Goal: Task Accomplishment & Management: Use online tool/utility

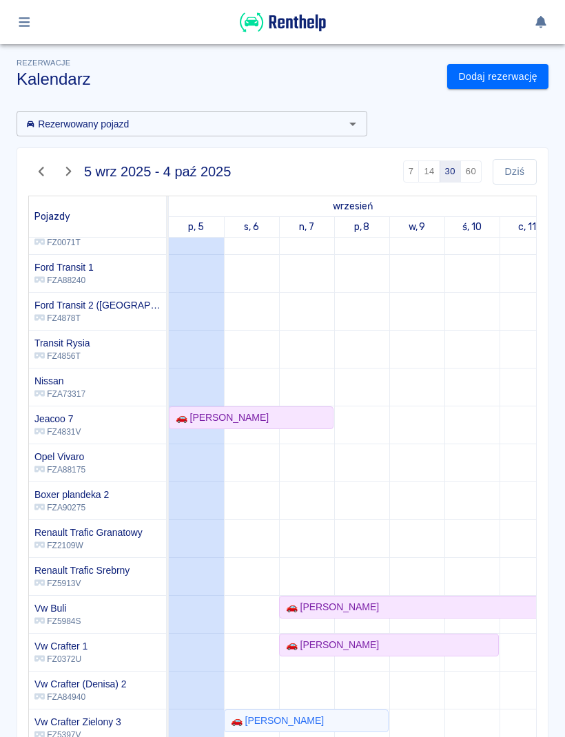
scroll to position [37, 0]
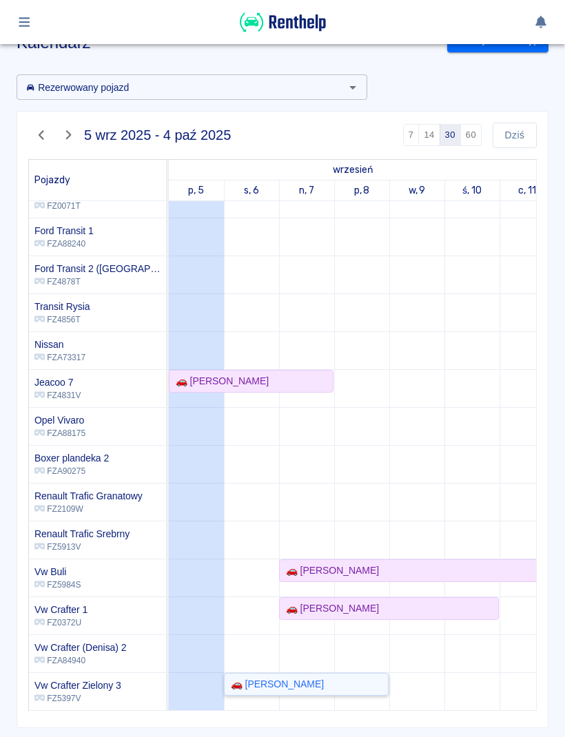
click at [377, 683] on div "🚗 [PERSON_NAME]" at bounding box center [306, 684] width 162 height 14
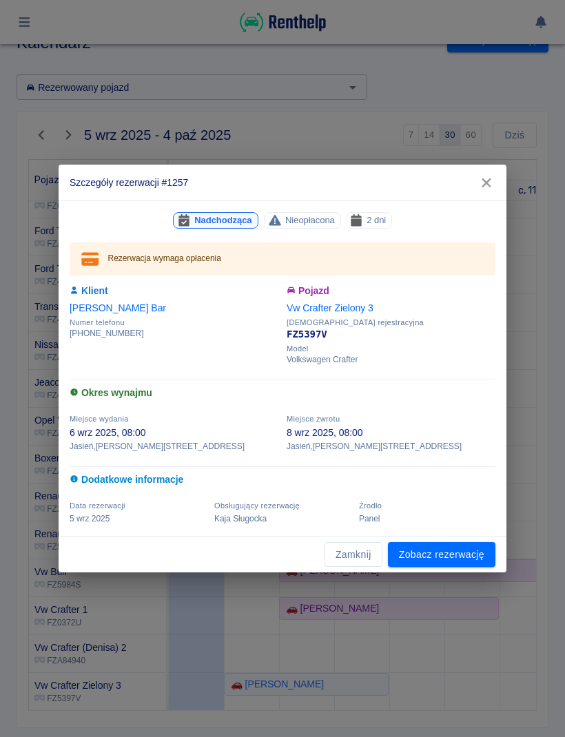
click at [339, 543] on button "Zamknij" at bounding box center [353, 554] width 58 height 25
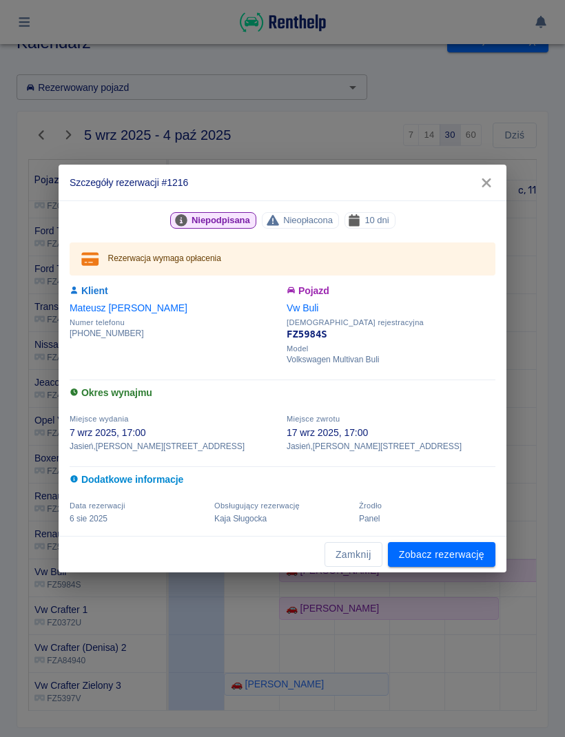
click at [371, 551] on button "Zamknij" at bounding box center [353, 554] width 58 height 25
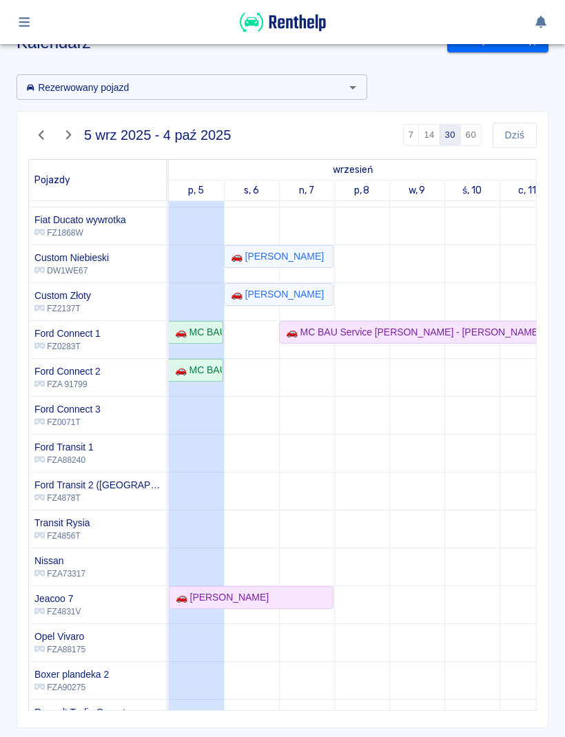
scroll to position [37, 0]
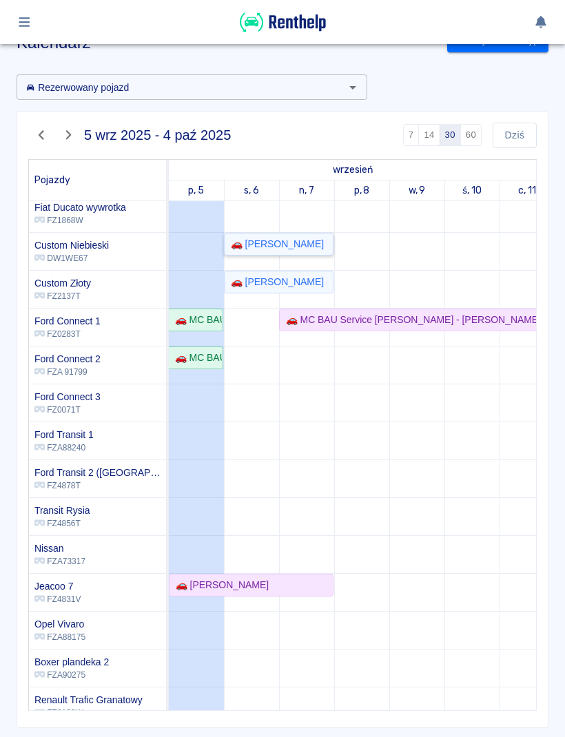
click at [282, 253] on link "🚗 [PERSON_NAME]" at bounding box center [279, 244] width 110 height 23
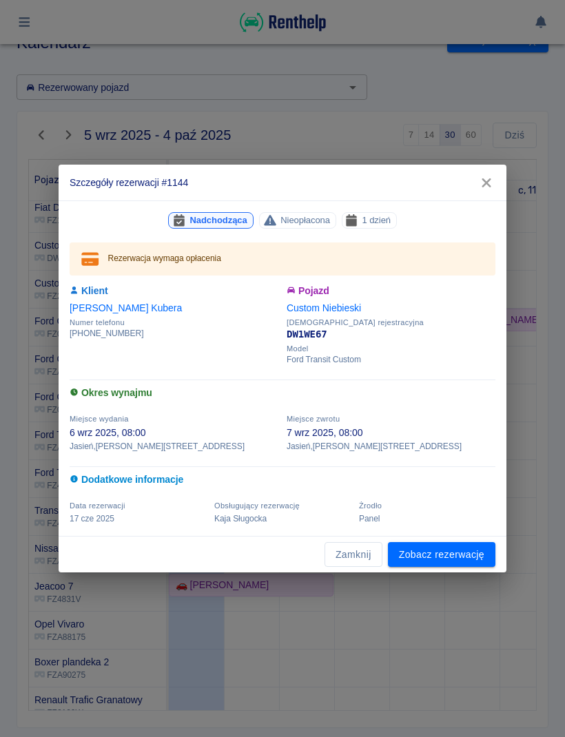
click at [370, 558] on button "Zamknij" at bounding box center [353, 554] width 58 height 25
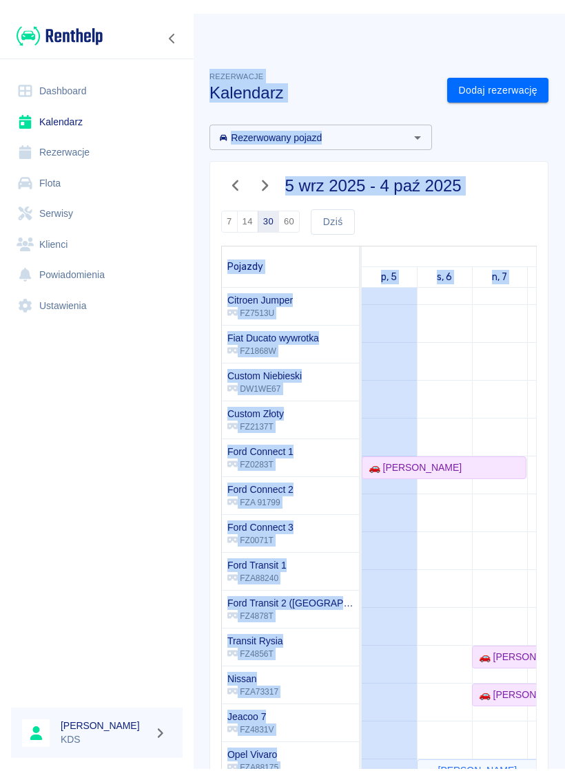
scroll to position [248, 0]
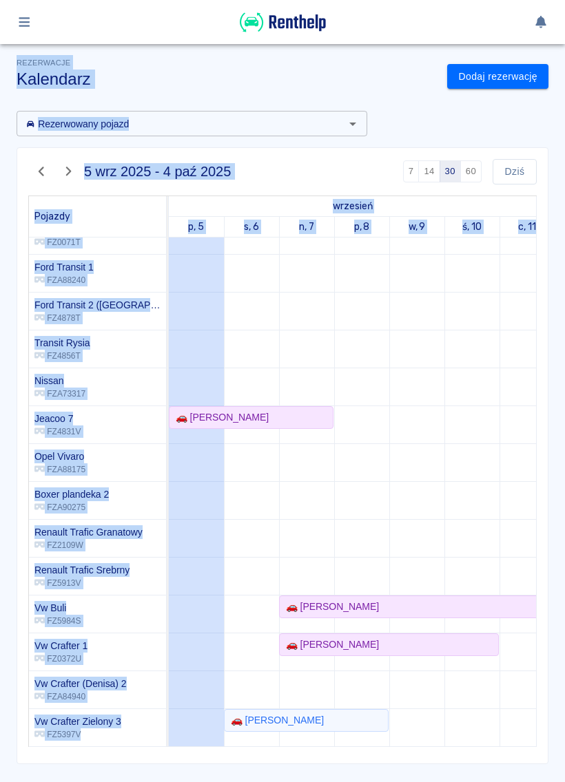
click at [203, 108] on div "Rezerwowany pojazd Rezerwowany pojazd" at bounding box center [187, 118] width 362 height 37
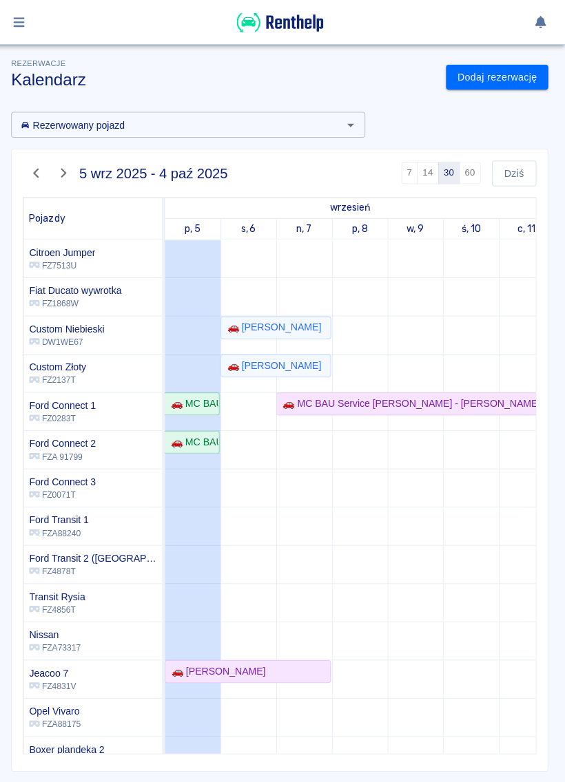
scroll to position [0, 0]
click at [190, 435] on div "🚗 MC BAU Service [PERSON_NAME] - [PERSON_NAME]" at bounding box center [195, 438] width 52 height 14
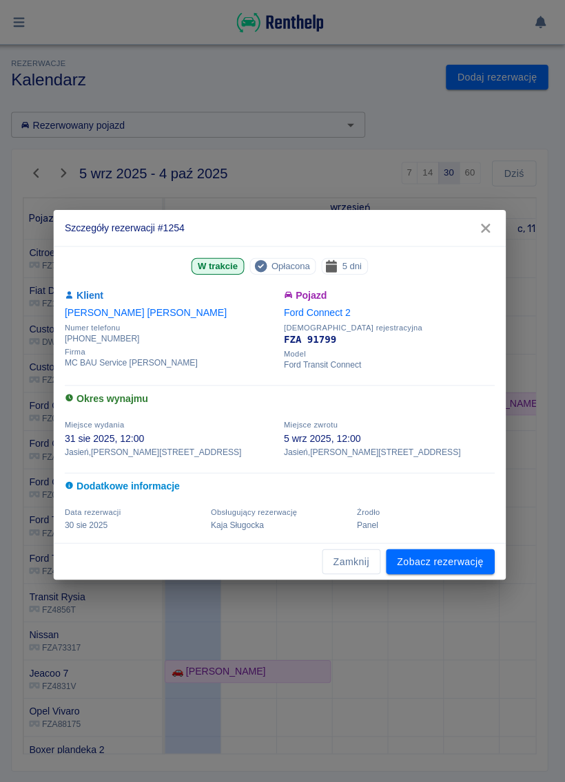
click at [446, 557] on link "Zobacz rezerwację" at bounding box center [441, 556] width 107 height 25
click at [465, 566] on link "Zobacz rezerwację" at bounding box center [441, 556] width 107 height 25
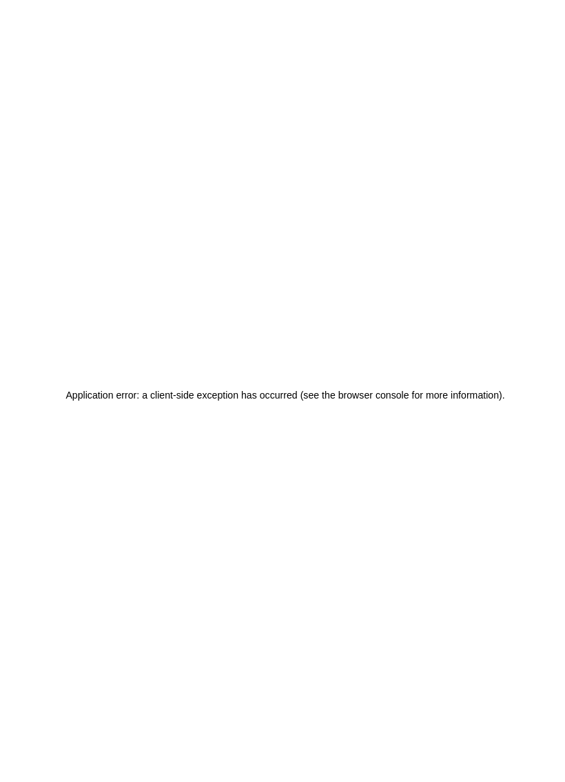
click at [479, 475] on div "Application error: a client-side exception has occurred (see the browser consol…" at bounding box center [282, 391] width 565 height 782
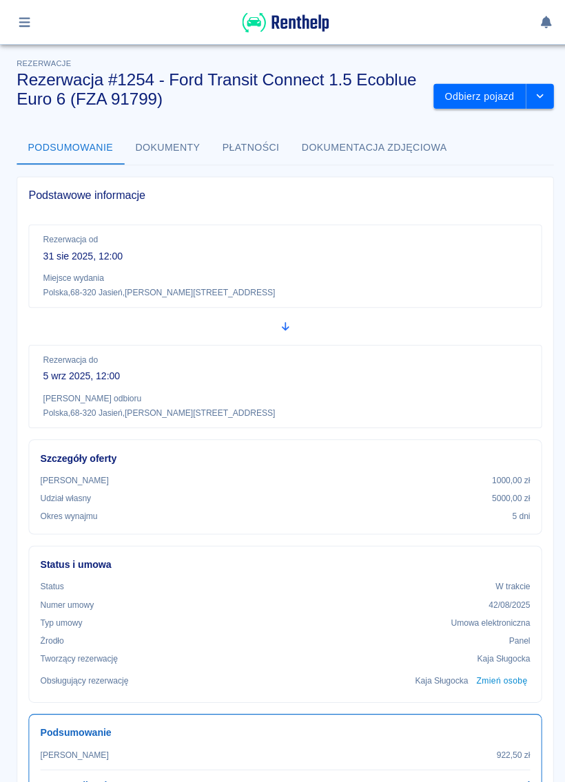
click at [497, 99] on button "Odbierz pojazd" at bounding box center [475, 95] width 92 height 25
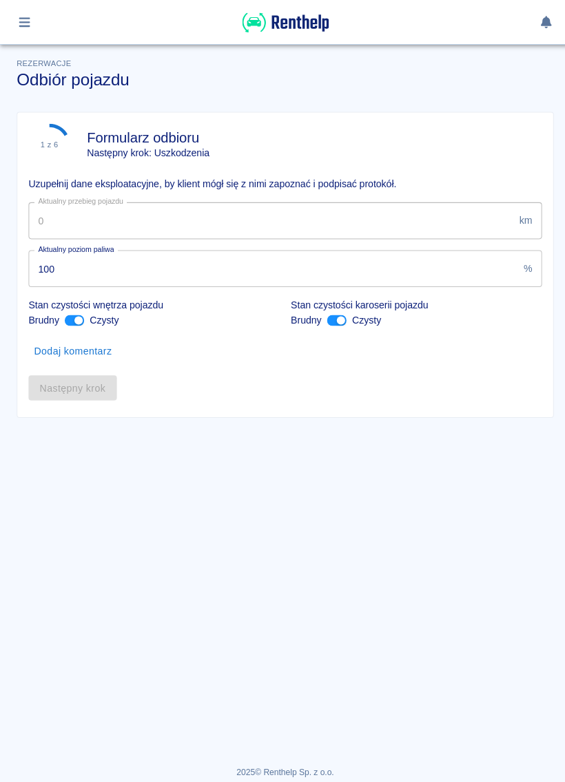
type input "107768"
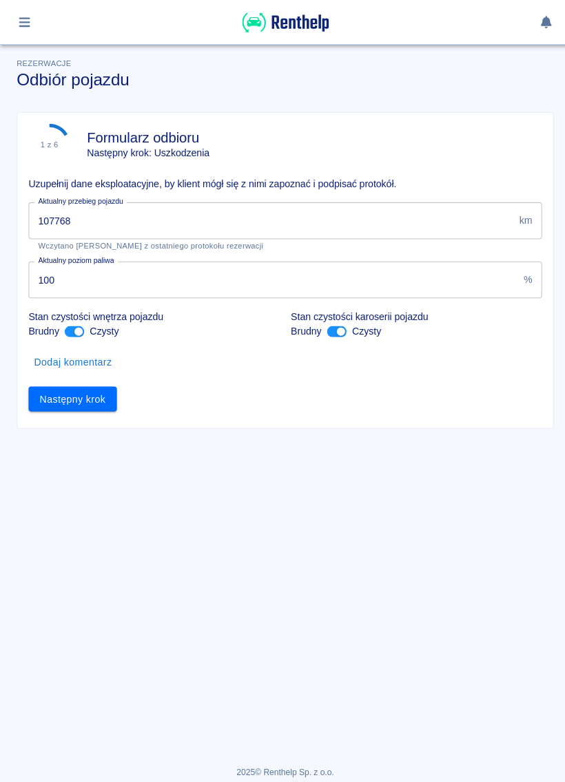
click at [32, 22] on icon "button" at bounding box center [25, 22] width 16 height 12
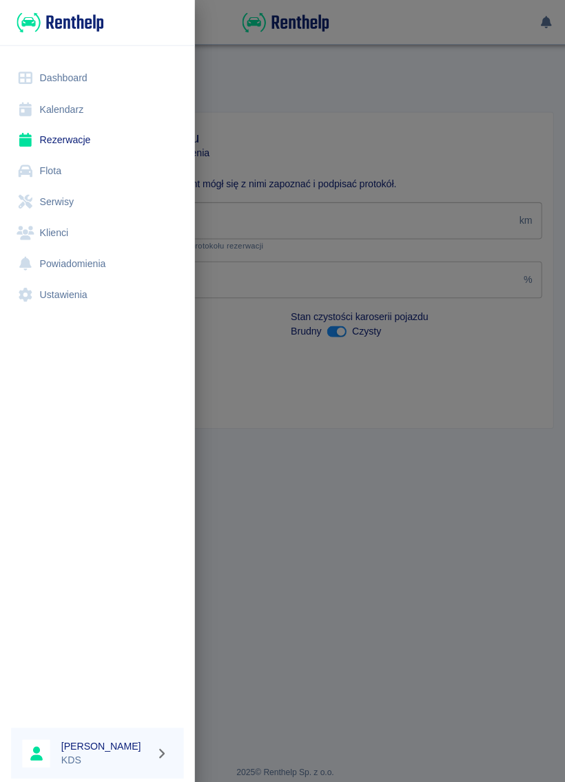
click at [72, 98] on link "Kalendarz" at bounding box center [96, 108] width 171 height 31
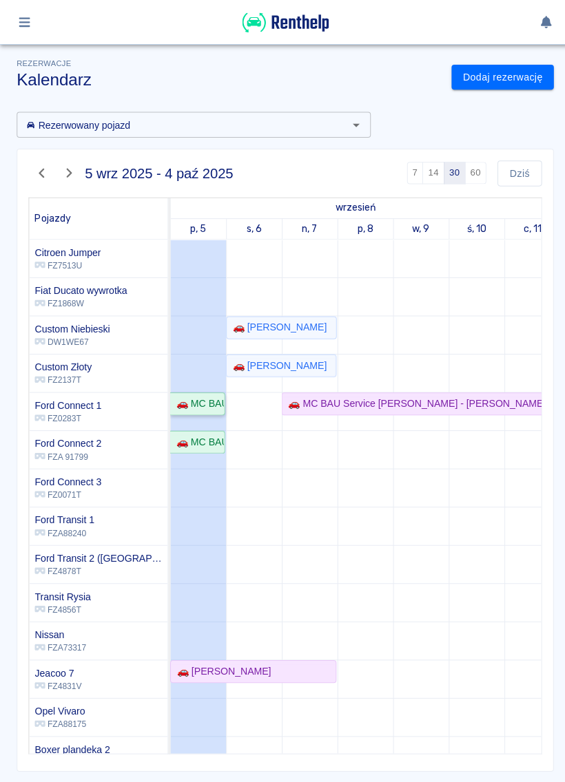
click at [209, 394] on div "🚗 MC BAU Service [PERSON_NAME] - [PERSON_NAME]" at bounding box center [195, 400] width 52 height 14
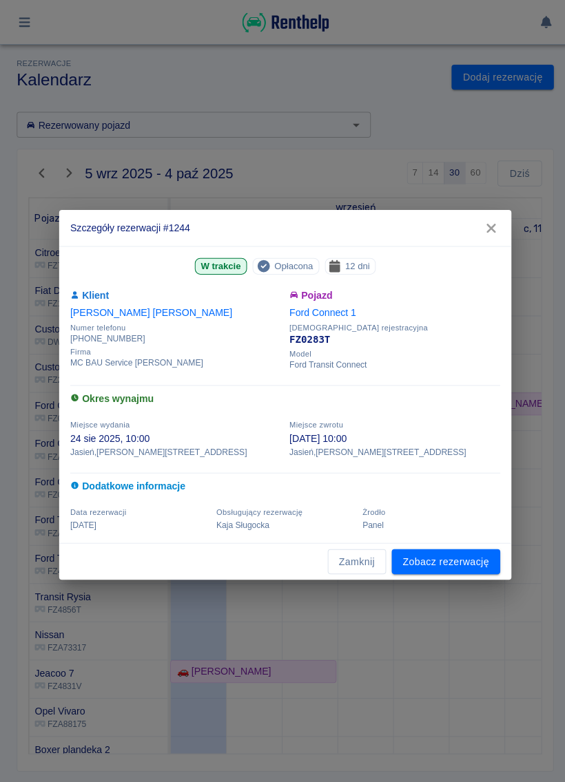
click at [455, 559] on link "Zobacz rezerwację" at bounding box center [441, 556] width 107 height 25
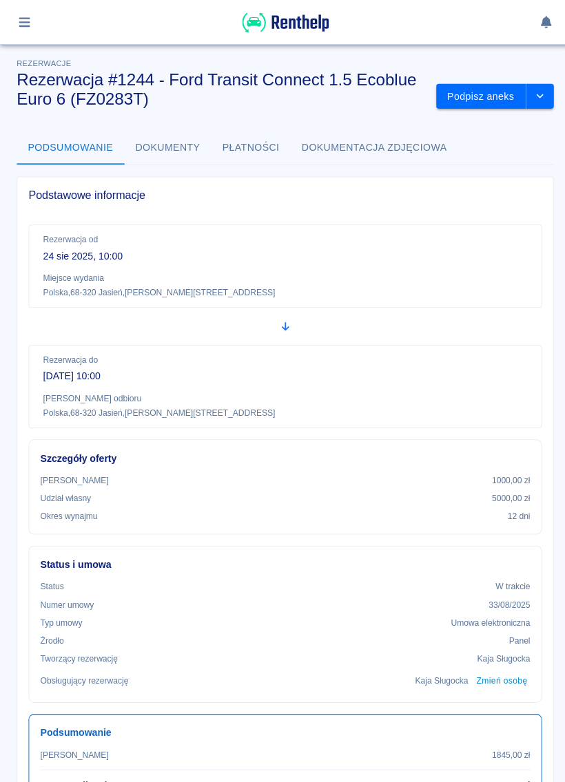
click at [481, 92] on button "Podpisz aneks" at bounding box center [476, 95] width 89 height 25
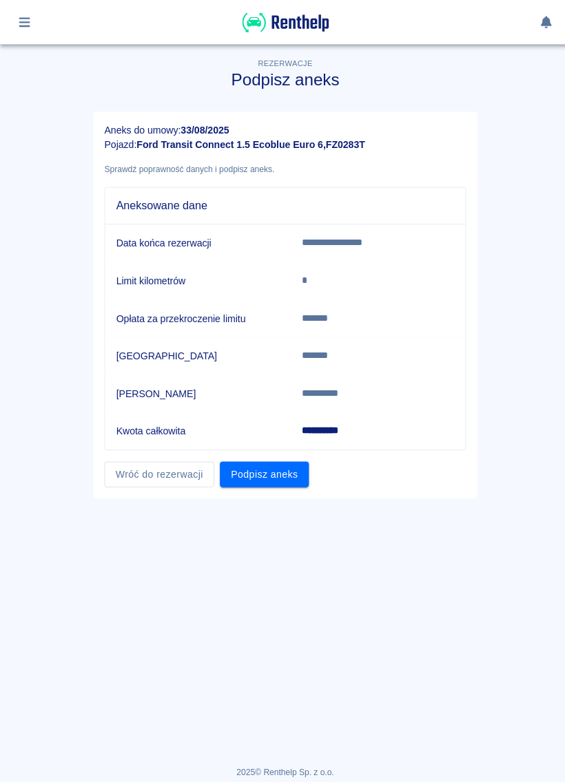
click at [174, 473] on link "Wróć do rezerwacji" at bounding box center [157, 469] width 109 height 25
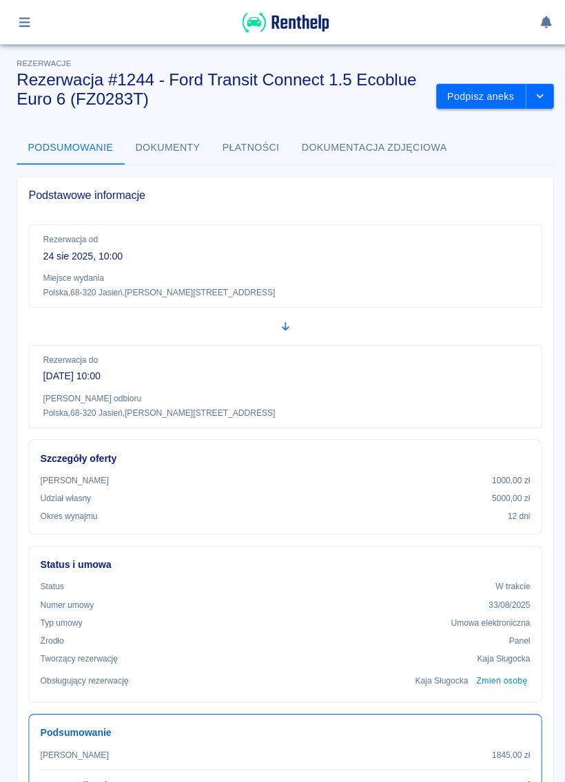
click at [537, 102] on button "drop-down" at bounding box center [535, 95] width 28 height 25
click at [390, 203] on div "Podstawowe informacje" at bounding box center [282, 194] width 530 height 36
click at [483, 96] on button "Podpisz aneks" at bounding box center [476, 95] width 89 height 25
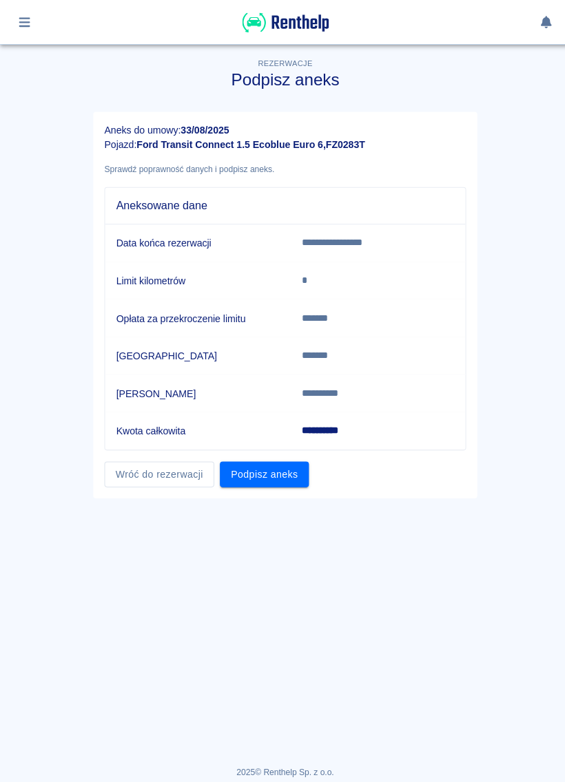
click at [280, 461] on button "Podpisz aneks" at bounding box center [262, 469] width 88 height 25
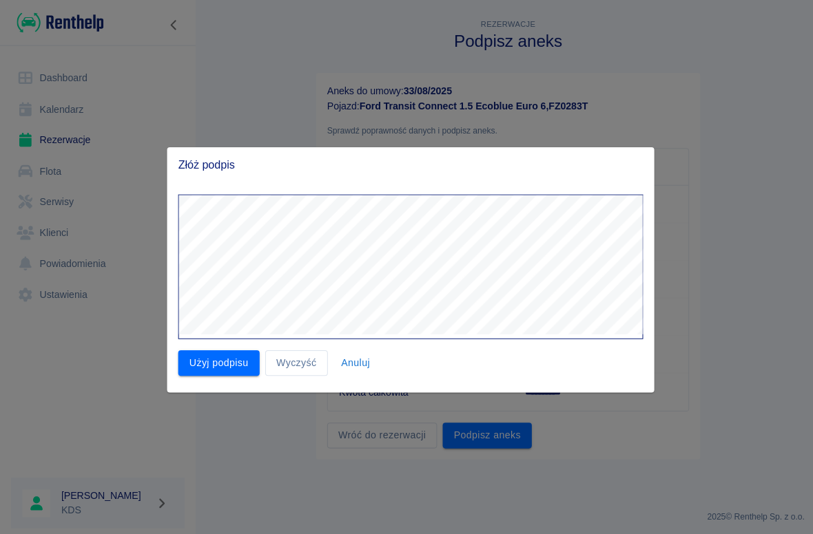
click at [233, 357] on button "Użyj podpisu" at bounding box center [216, 359] width 81 height 25
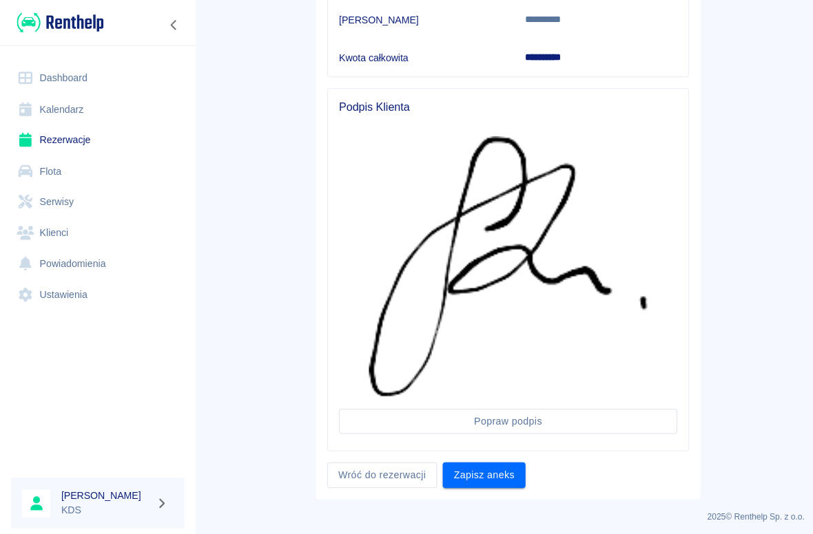
scroll to position [331, 0]
click at [495, 475] on button "Zapisz aneks" at bounding box center [479, 471] width 82 height 25
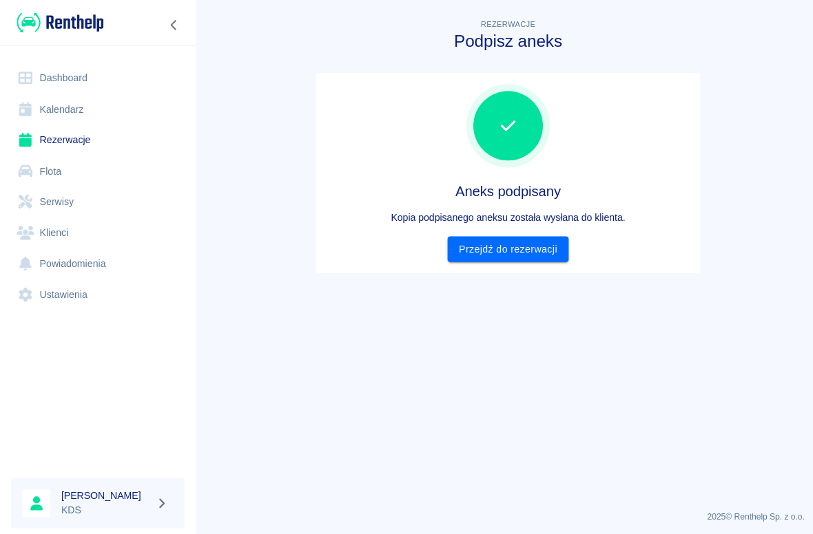
scroll to position [0, 0]
click at [536, 242] on link "Przejdź do rezerwacji" at bounding box center [502, 246] width 119 height 25
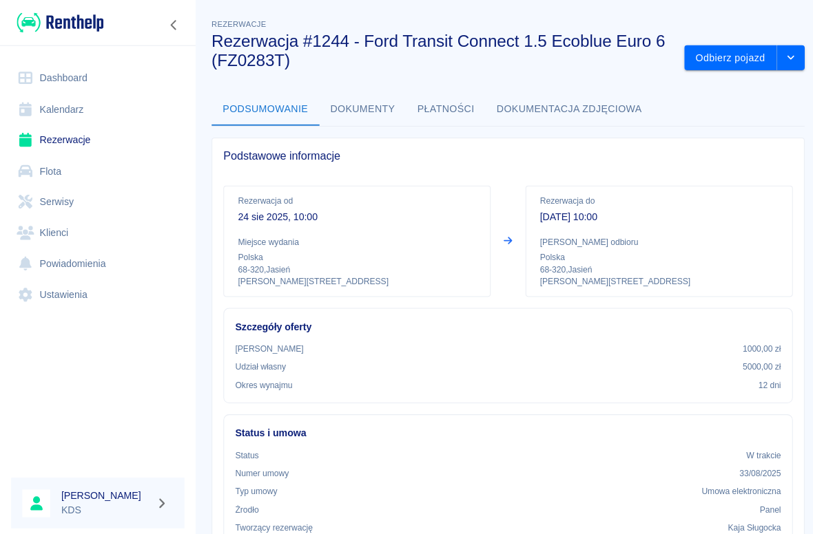
click at [564, 58] on button "Odbierz pojazd" at bounding box center [723, 57] width 92 height 25
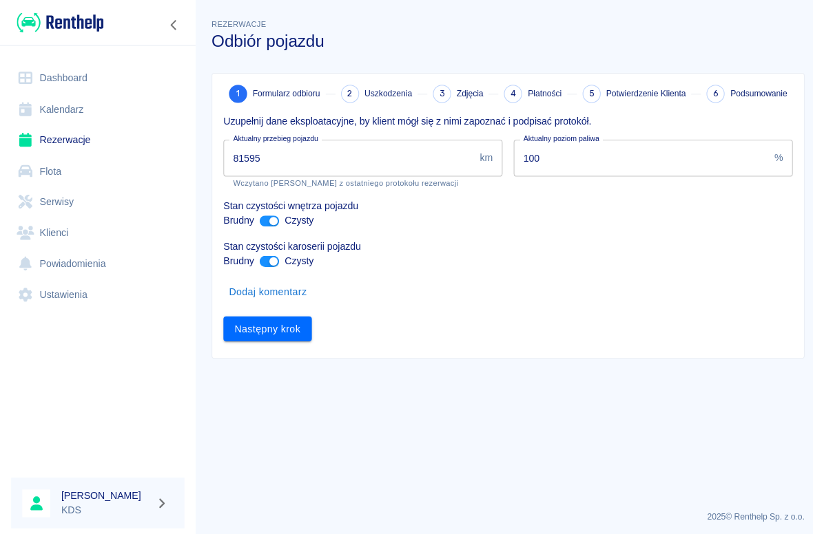
click at [426, 158] on input "81595" at bounding box center [345, 156] width 248 height 37
type input "82899"
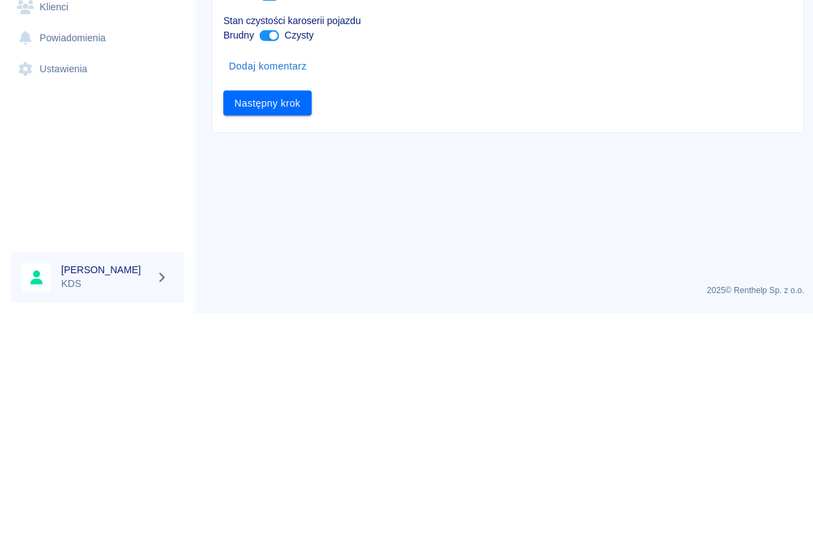
click at [294, 313] on button "Następny krok" at bounding box center [264, 325] width 87 height 25
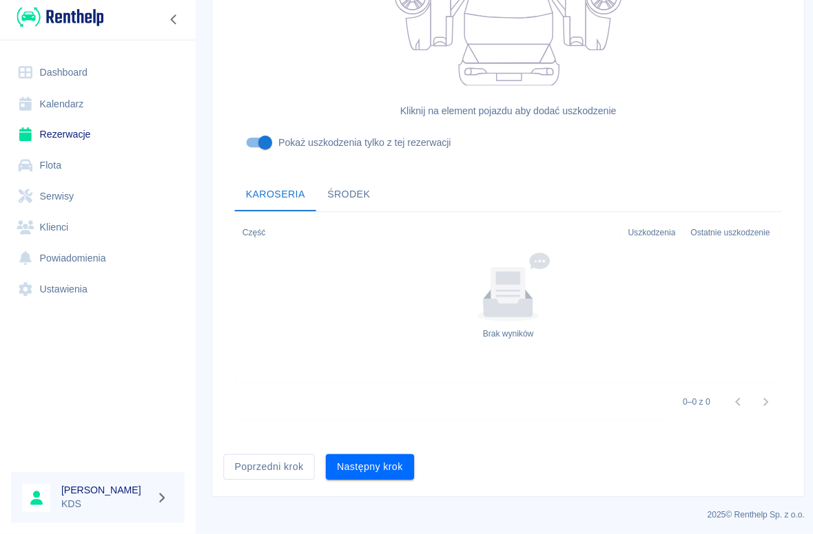
scroll to position [357, 0]
click at [404, 464] on button "Następny krok" at bounding box center [365, 469] width 87 height 25
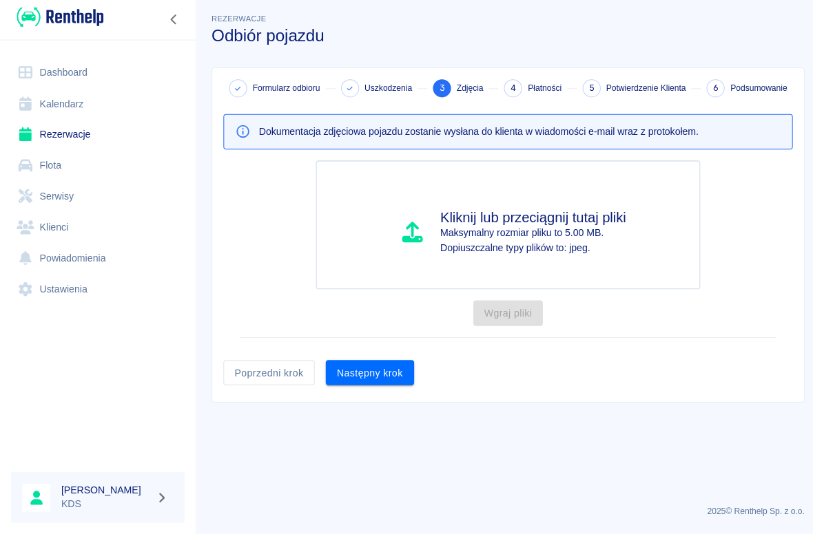
scroll to position [0, 0]
click at [379, 378] on button "Następny krok" at bounding box center [365, 374] width 87 height 25
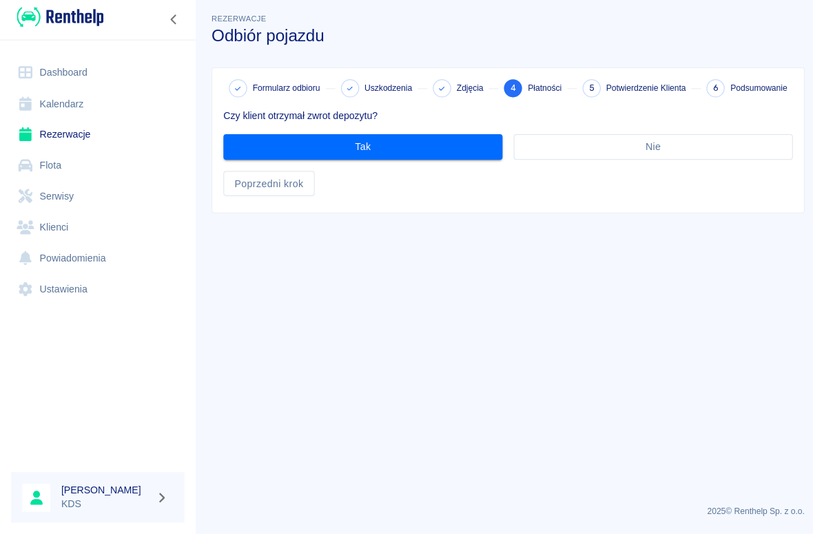
click at [479, 141] on button "Tak" at bounding box center [359, 150] width 276 height 25
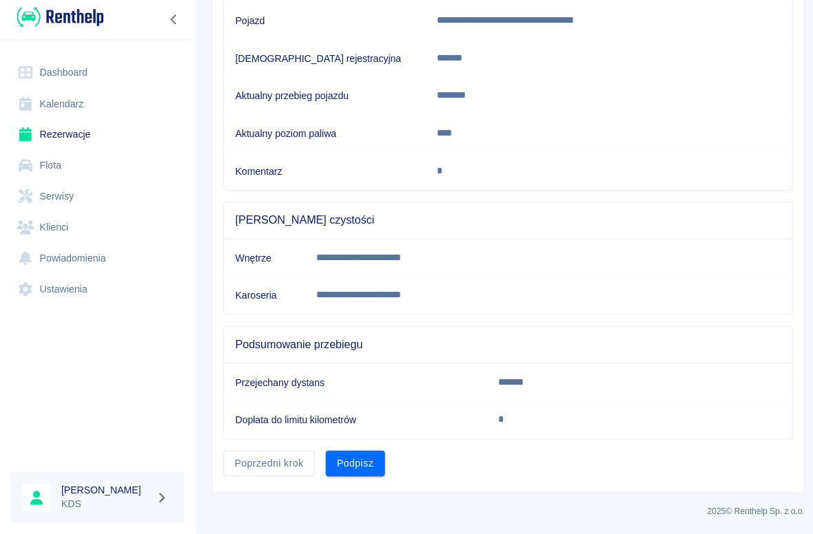
scroll to position [205, 0]
click at [375, 455] on button "Podpisz" at bounding box center [351, 464] width 59 height 25
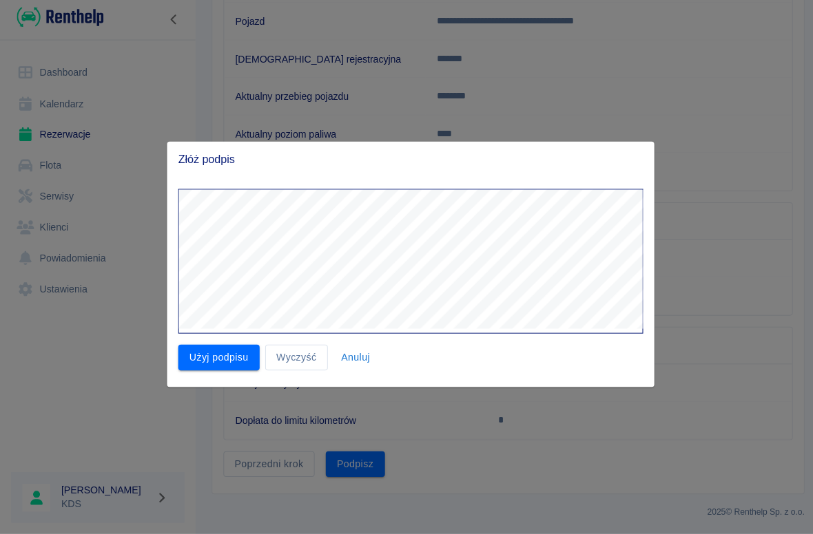
click at [316, 355] on button "Wyczyść" at bounding box center [293, 359] width 62 height 25
click at [304, 358] on button "Wyczyść" at bounding box center [293, 359] width 62 height 25
click at [225, 355] on button "Użyj podpisu" at bounding box center [216, 359] width 81 height 25
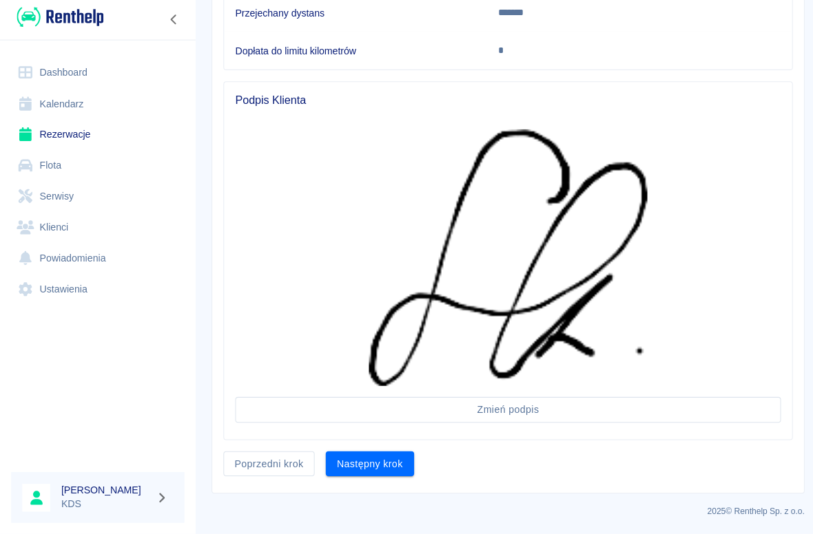
scroll to position [570, 0]
click at [395, 464] on button "Następny krok" at bounding box center [365, 465] width 87 height 25
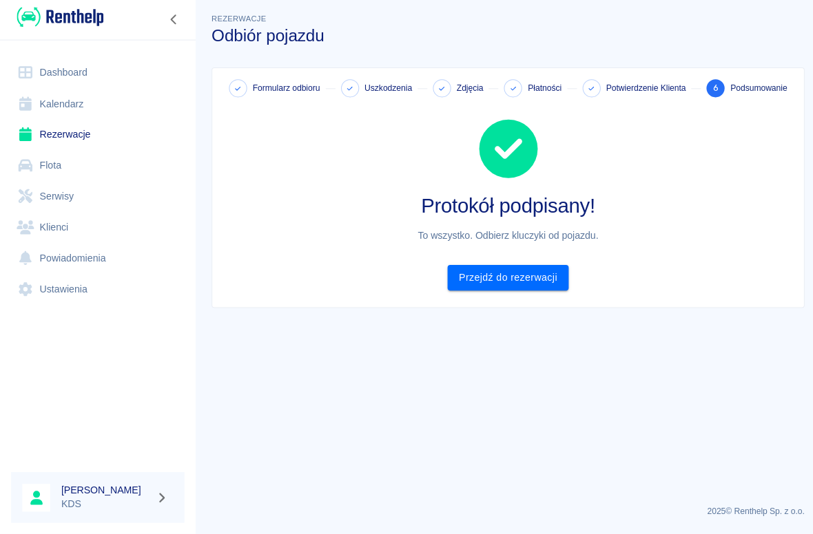
scroll to position [0, 0]
click at [538, 282] on link "Przejdź do rezerwacji" at bounding box center [502, 280] width 119 height 25
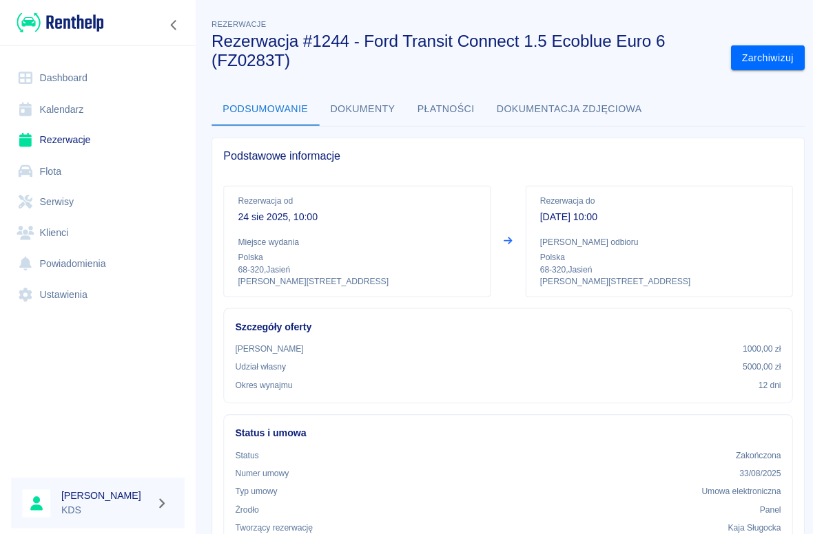
click at [83, 106] on link "Kalendarz" at bounding box center [96, 108] width 171 height 31
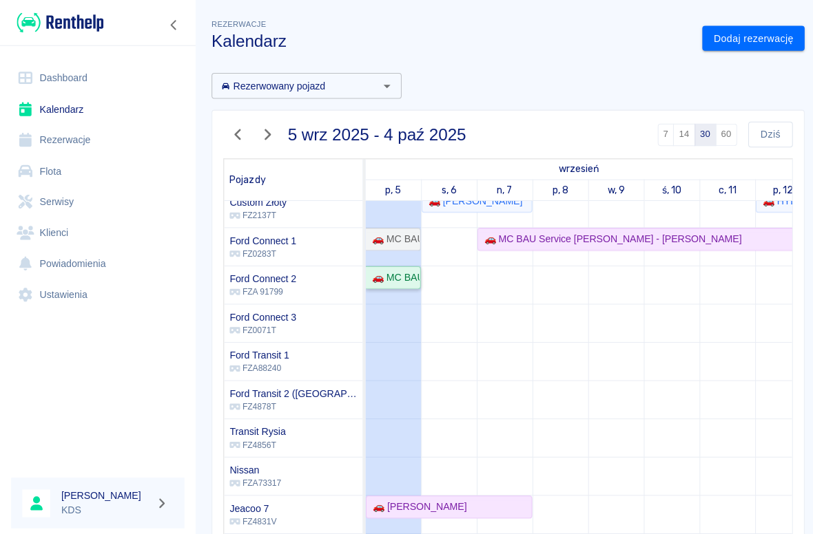
click at [406, 280] on div "🚗 MC BAU Service [PERSON_NAME] - [PERSON_NAME]" at bounding box center [388, 275] width 52 height 14
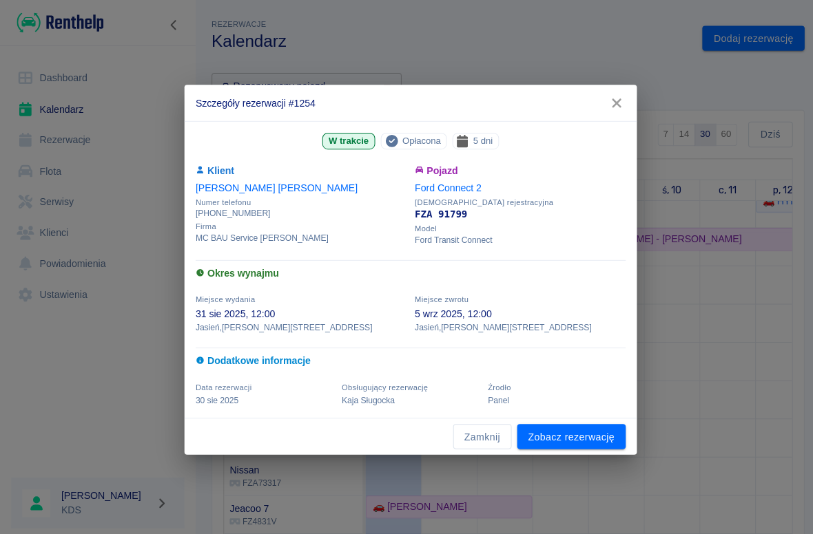
click at [564, 430] on link "Zobacz rezerwację" at bounding box center [565, 432] width 107 height 25
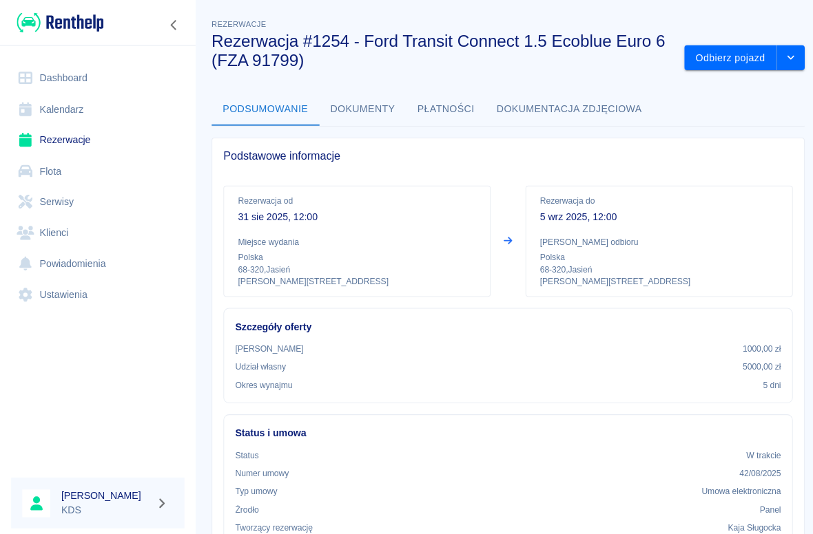
click at [564, 65] on button "Odbierz pojazd" at bounding box center [723, 57] width 92 height 25
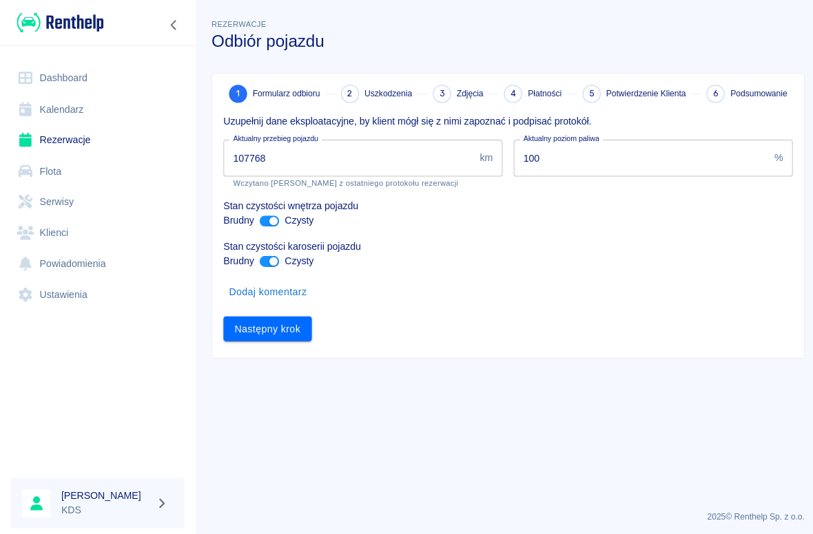
click at [424, 159] on input "107768" at bounding box center [345, 156] width 248 height 37
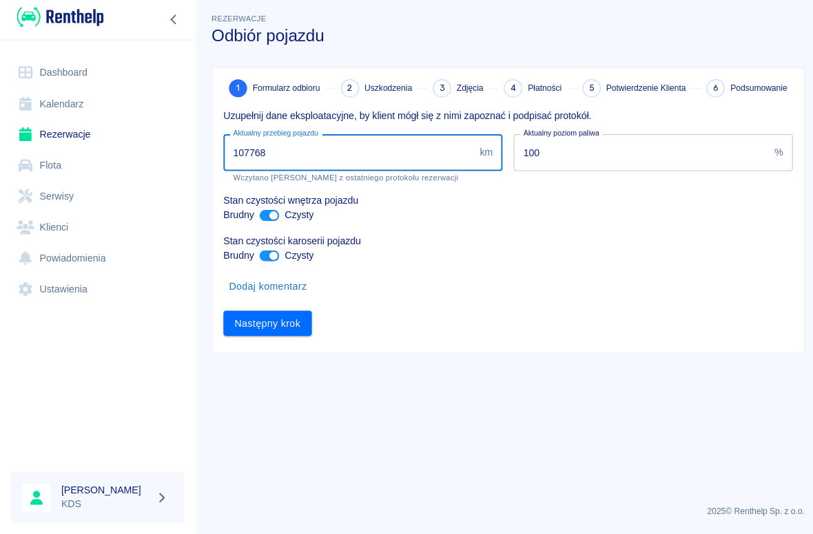
click at [419, 162] on input "107768" at bounding box center [345, 156] width 248 height 37
type input "109210"
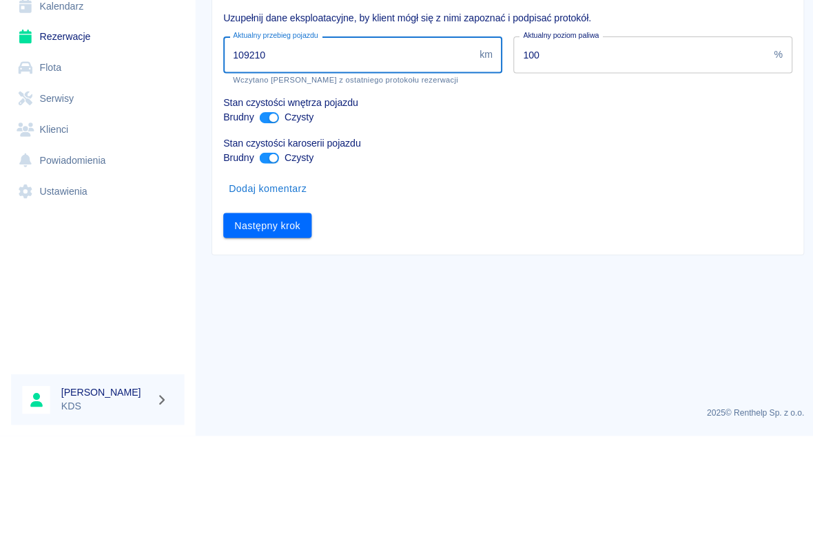
click at [284, 313] on button "Następny krok" at bounding box center [264, 325] width 87 height 25
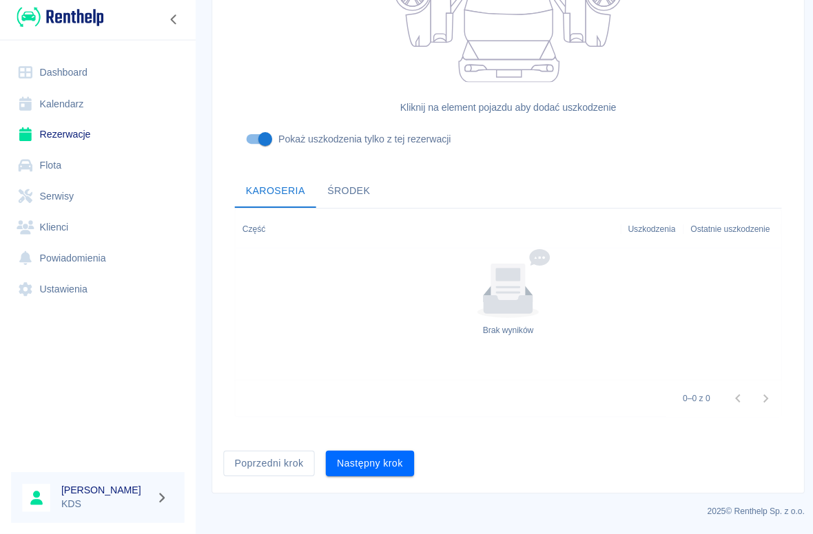
scroll to position [357, 0]
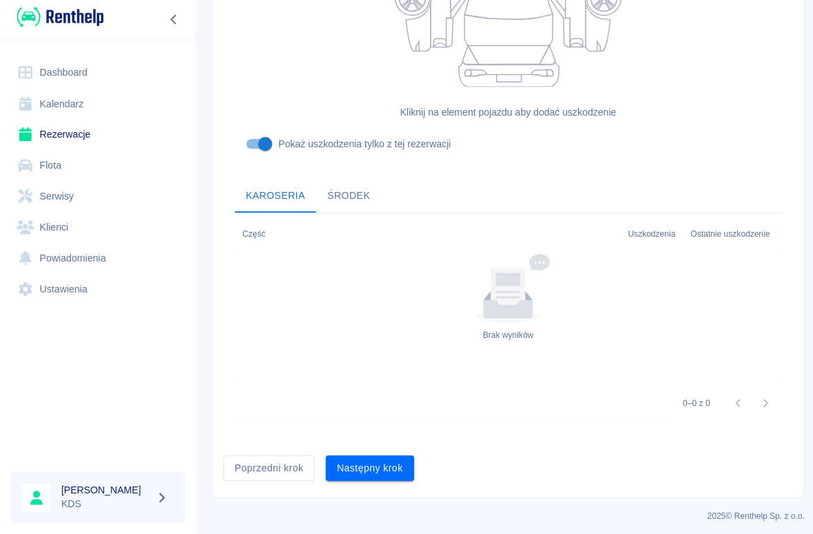
click at [401, 457] on button "Następny krok" at bounding box center [365, 469] width 87 height 25
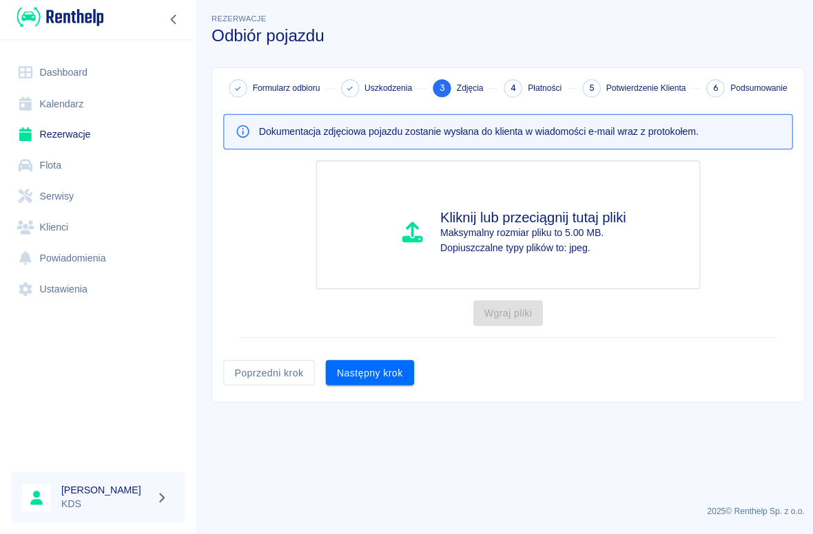
click at [393, 379] on button "Następny krok" at bounding box center [365, 374] width 87 height 25
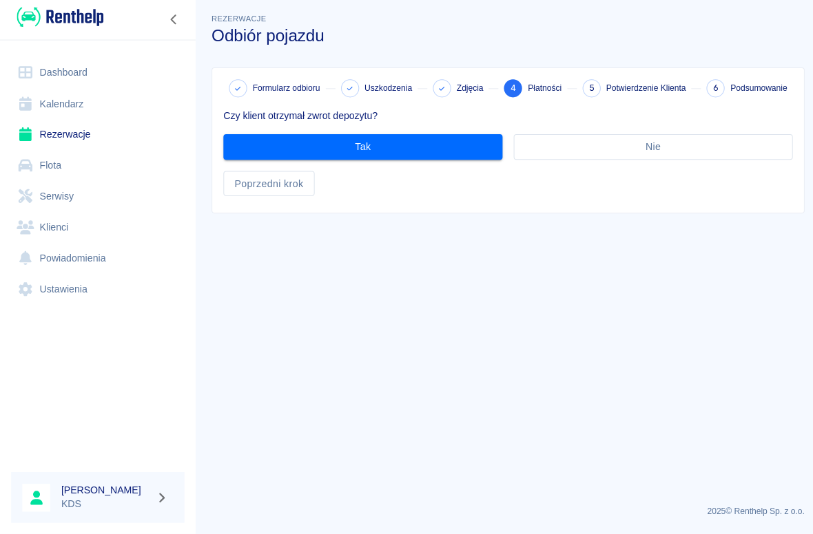
click at [477, 142] on button "Tak" at bounding box center [359, 150] width 276 height 25
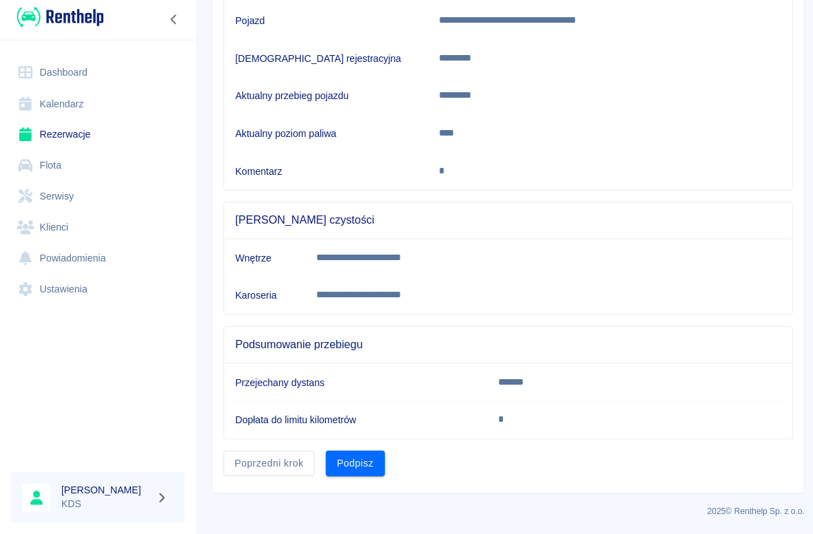
scroll to position [205, 0]
click at [373, 457] on button "Podpisz" at bounding box center [351, 464] width 59 height 25
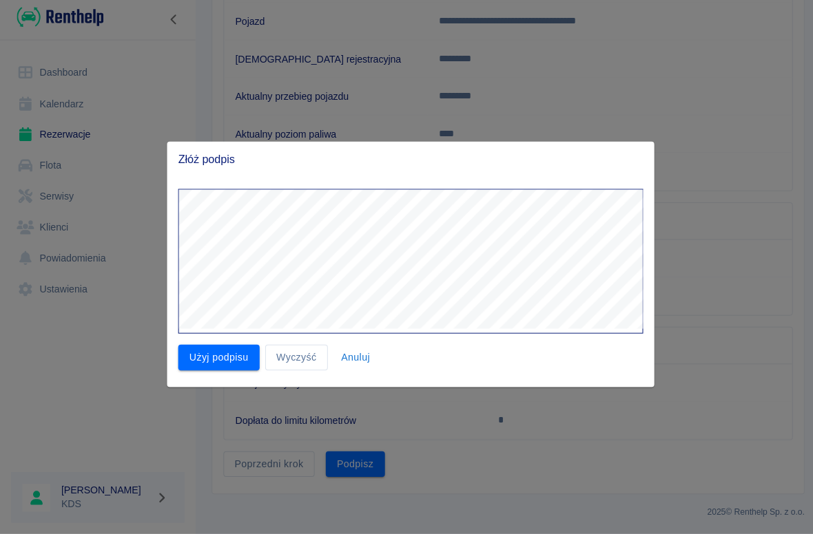
click at [240, 354] on button "Użyj podpisu" at bounding box center [216, 359] width 81 height 25
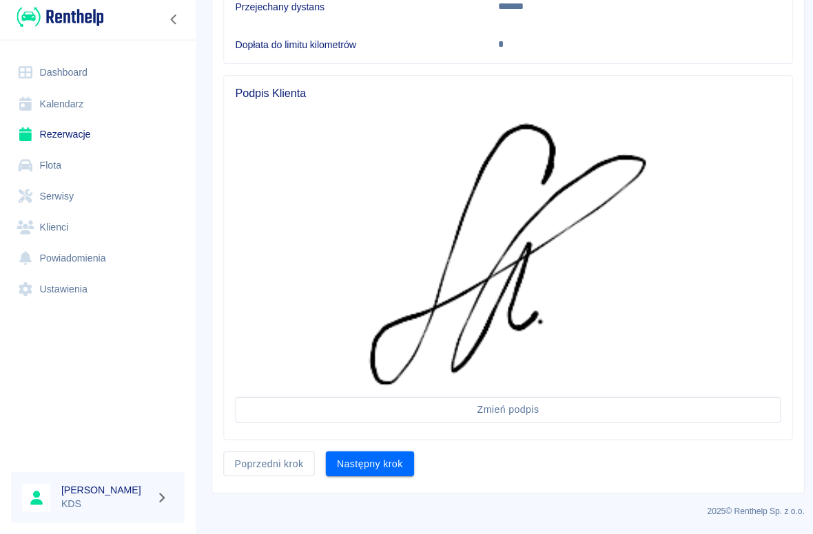
scroll to position [576, 0]
click at [398, 463] on button "Następny krok" at bounding box center [365, 465] width 87 height 25
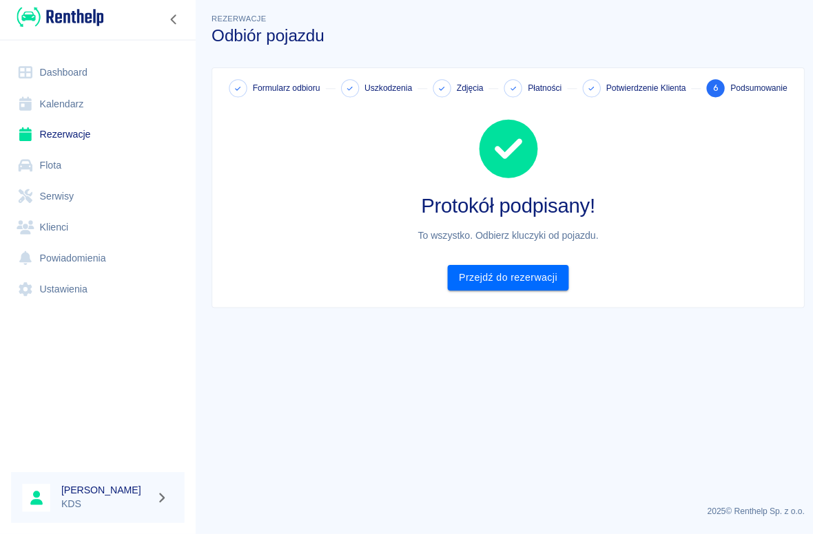
scroll to position [0, 0]
click at [540, 275] on link "Przejdź do rezerwacji" at bounding box center [502, 280] width 119 height 25
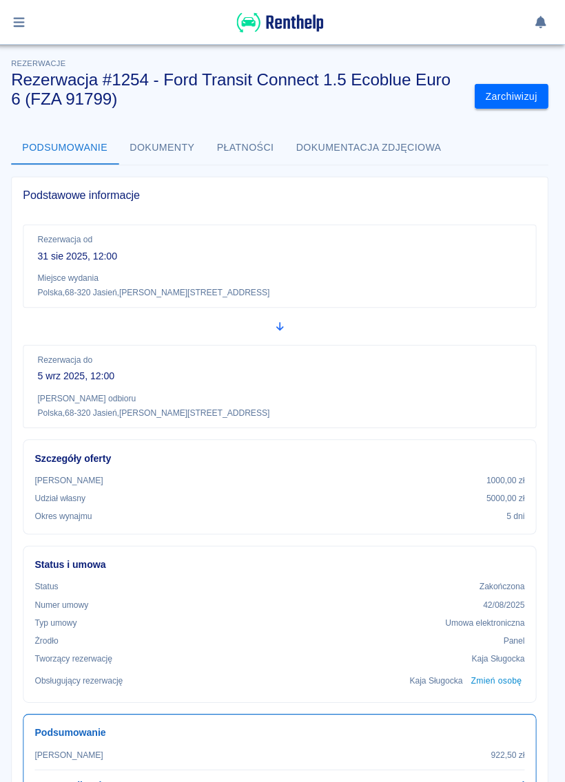
click at [15, 32] on button "button" at bounding box center [24, 21] width 27 height 23
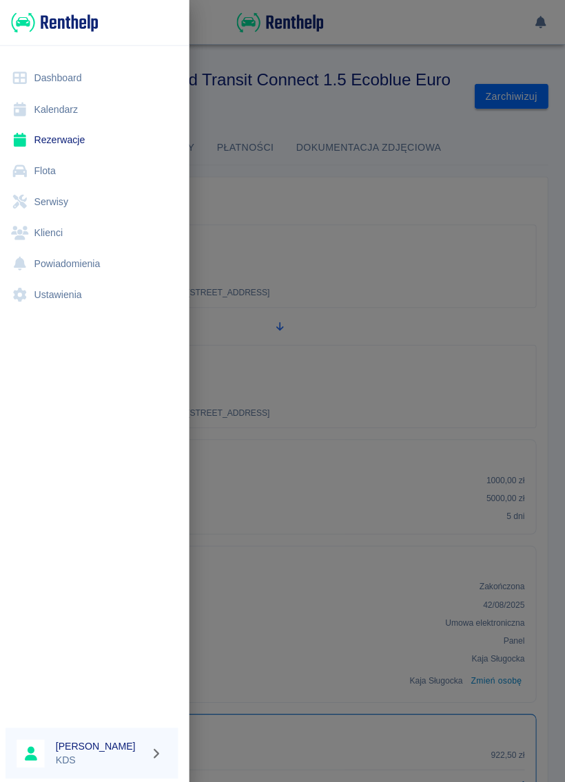
click at [68, 114] on link "Kalendarz" at bounding box center [96, 108] width 171 height 31
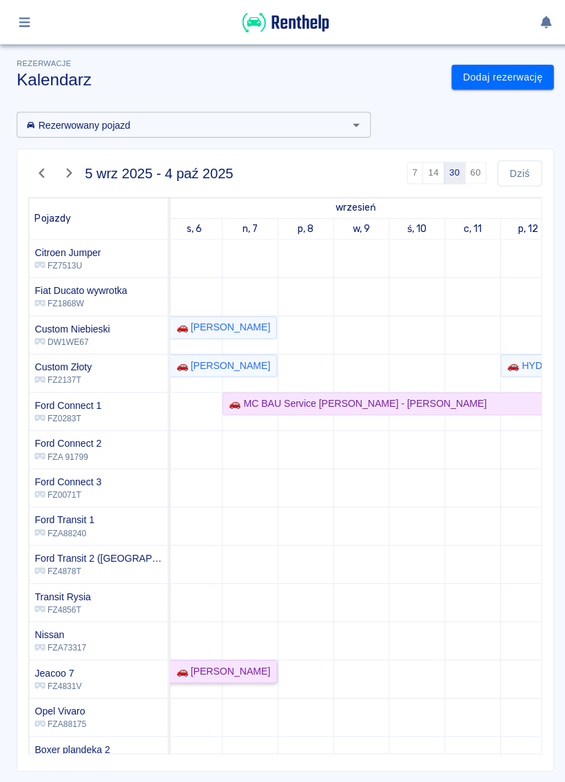
click at [238, 534] on div "🚗 [PERSON_NAME]" at bounding box center [218, 665] width 98 height 14
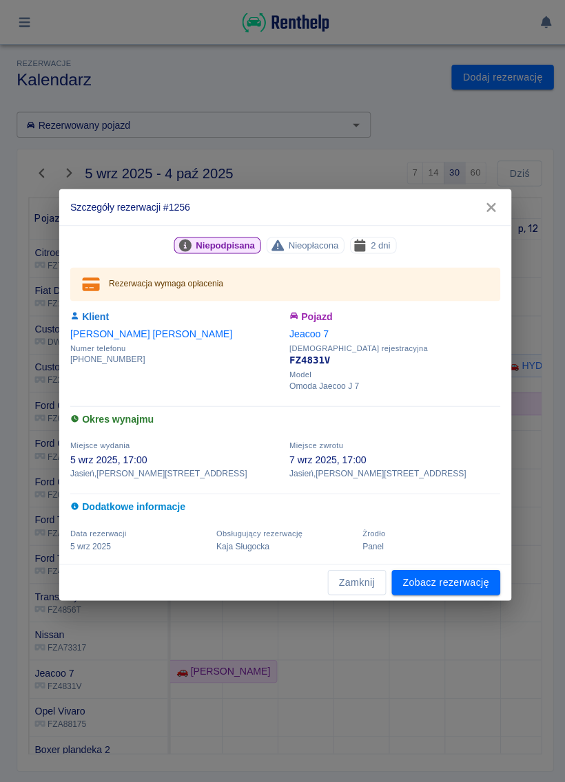
click at [466, 534] on link "Zobacz rezerwację" at bounding box center [441, 577] width 107 height 25
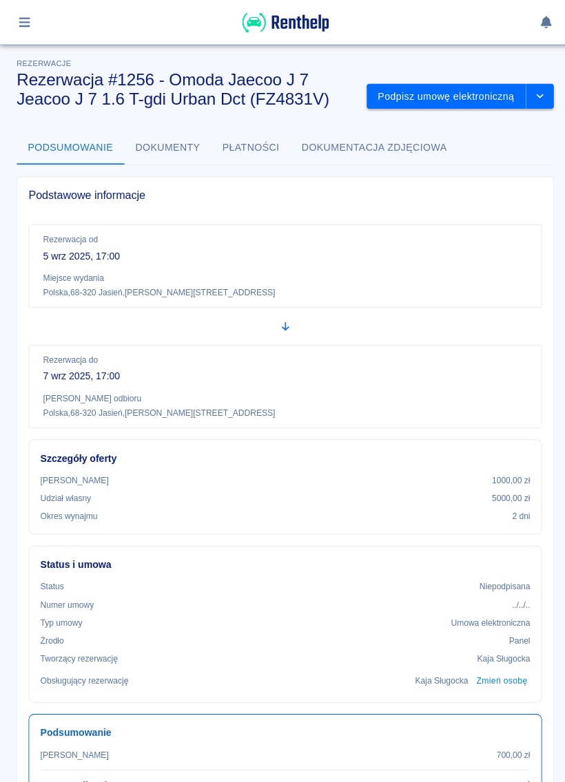
click at [474, 96] on button "Podpisz umowę elektroniczną" at bounding box center [442, 95] width 158 height 25
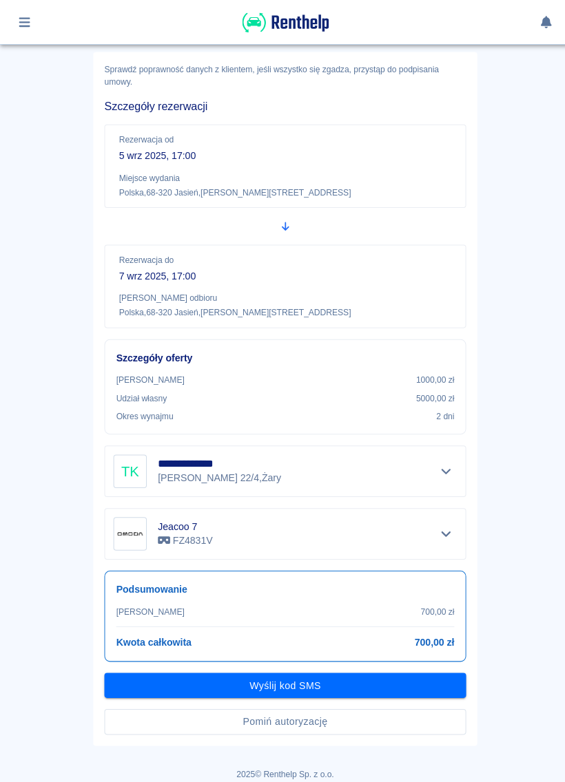
click at [408, 534] on button "Pomiń autoryzację" at bounding box center [282, 714] width 358 height 25
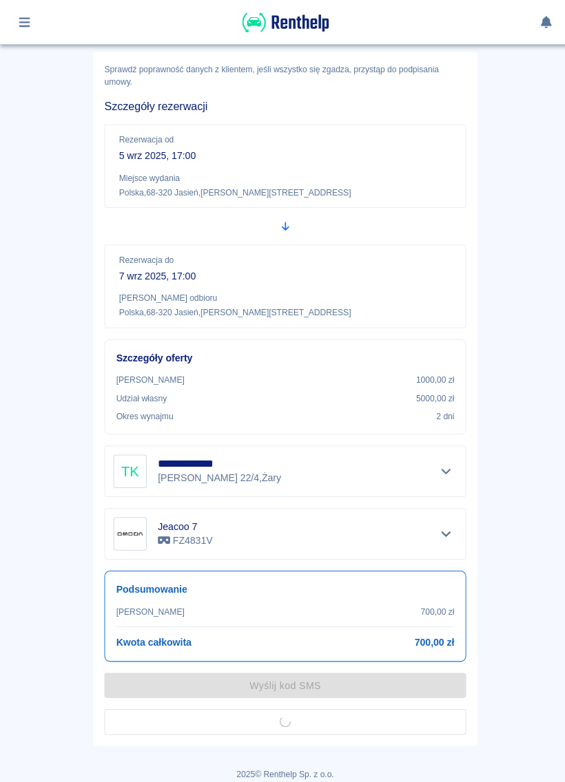
scroll to position [23, 0]
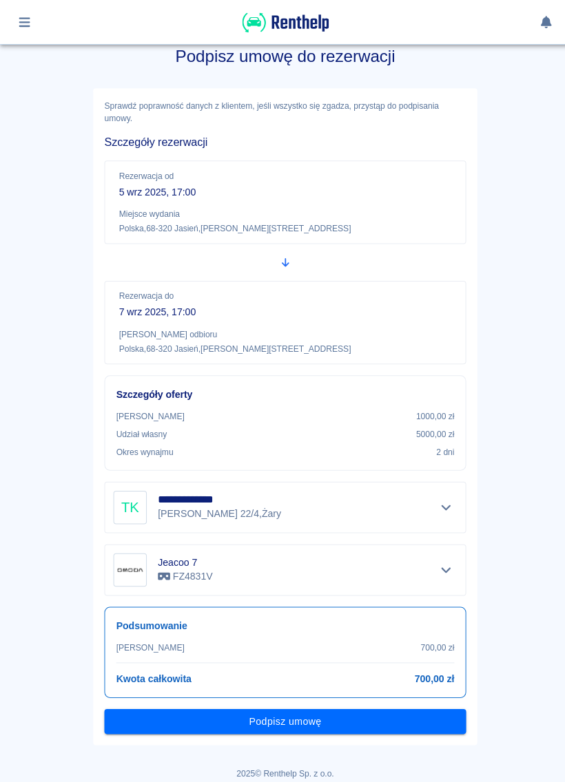
click at [378, 534] on button "Podpisz umowę" at bounding box center [282, 714] width 358 height 25
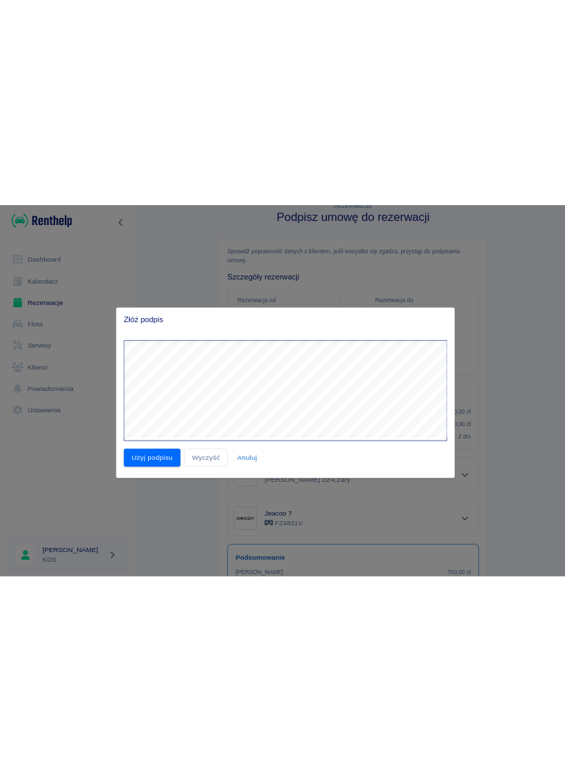
scroll to position [0, 0]
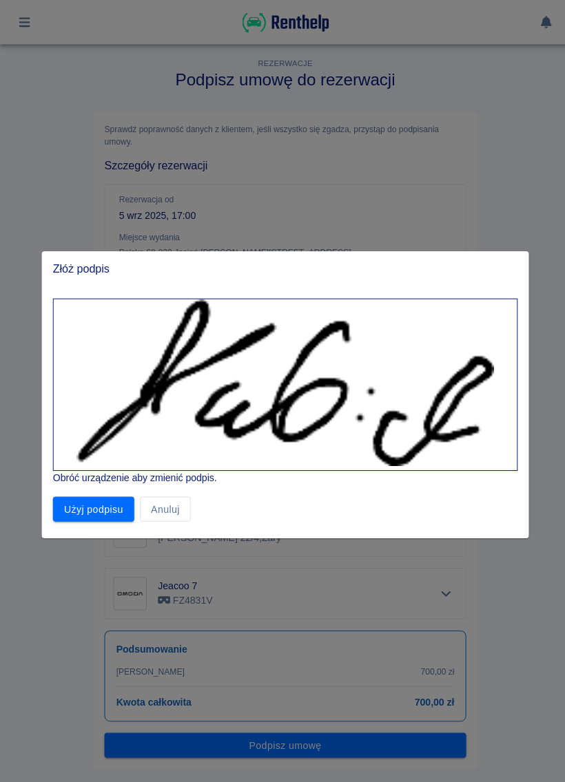
click at [106, 514] on button "Użyj podpisu" at bounding box center [92, 504] width 81 height 25
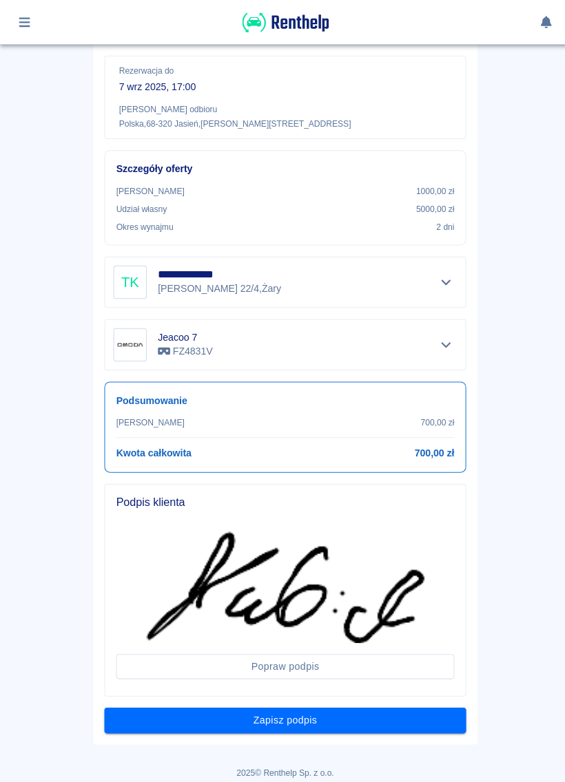
scroll to position [245, 0]
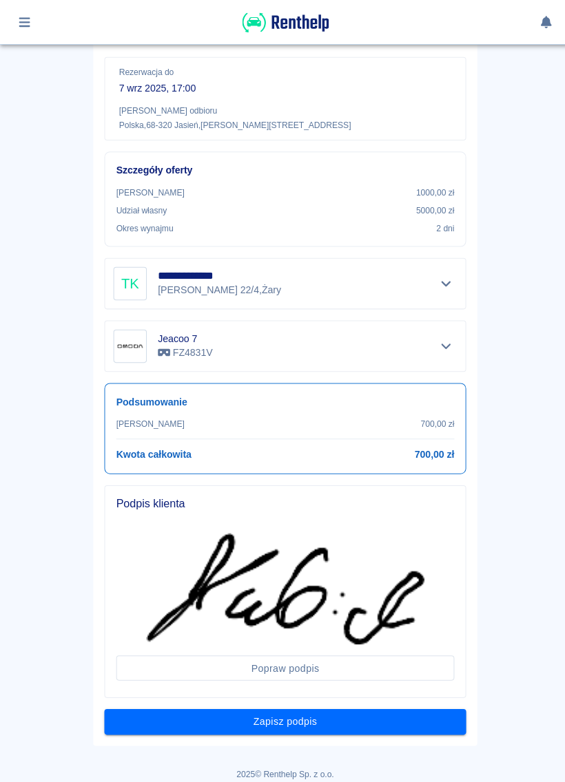
click at [416, 534] on button "Zapisz podpis" at bounding box center [282, 714] width 358 height 25
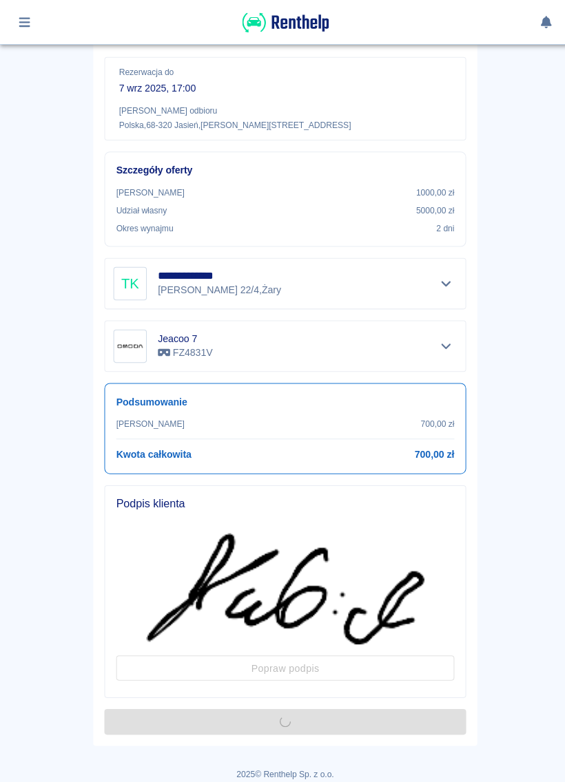
scroll to position [0, 0]
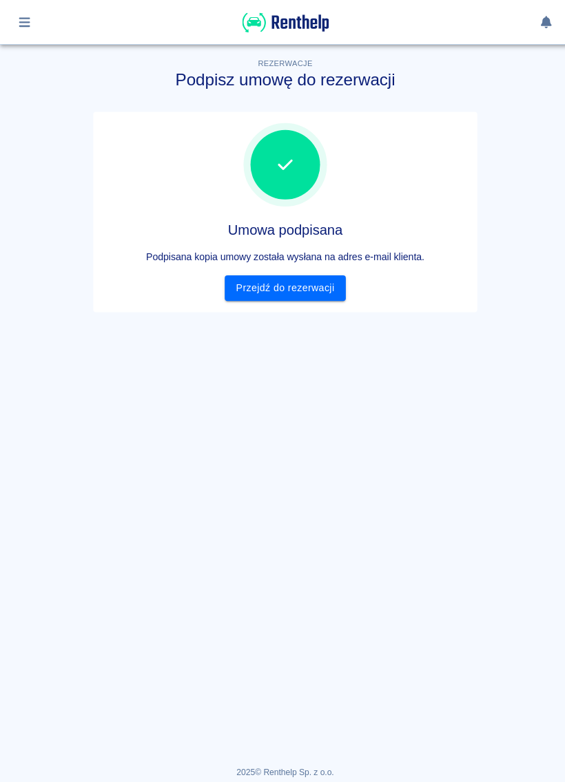
click at [309, 296] on link "Przejdź do rezerwacji" at bounding box center [281, 285] width 119 height 25
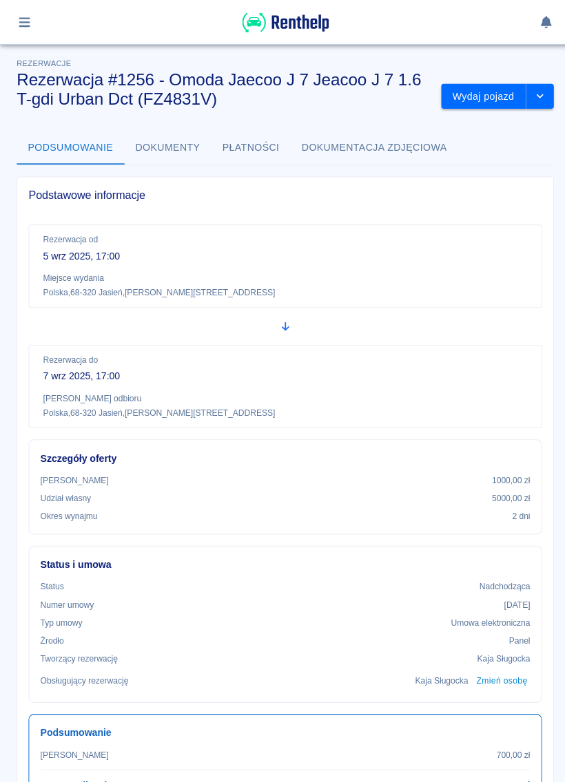
click at [480, 105] on button "Wydaj pojazd" at bounding box center [479, 95] width 84 height 25
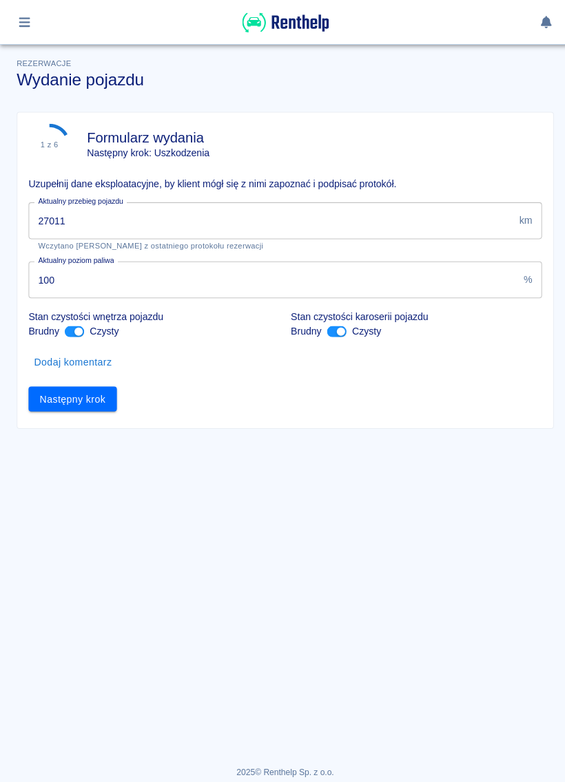
click at [262, 209] on input "27011" at bounding box center [268, 218] width 480 height 37
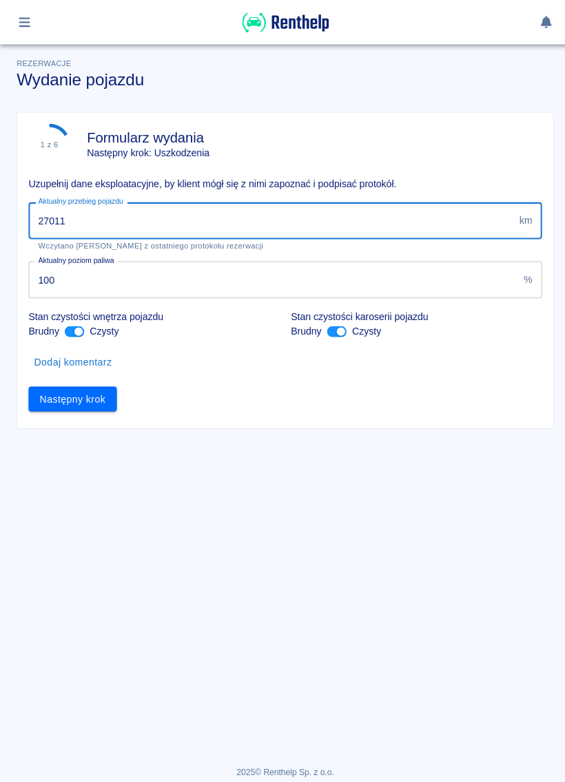
click at [419, 227] on input "27011" at bounding box center [268, 218] width 480 height 37
type input "28019"
click at [109, 406] on button "Następny krok" at bounding box center [71, 395] width 87 height 25
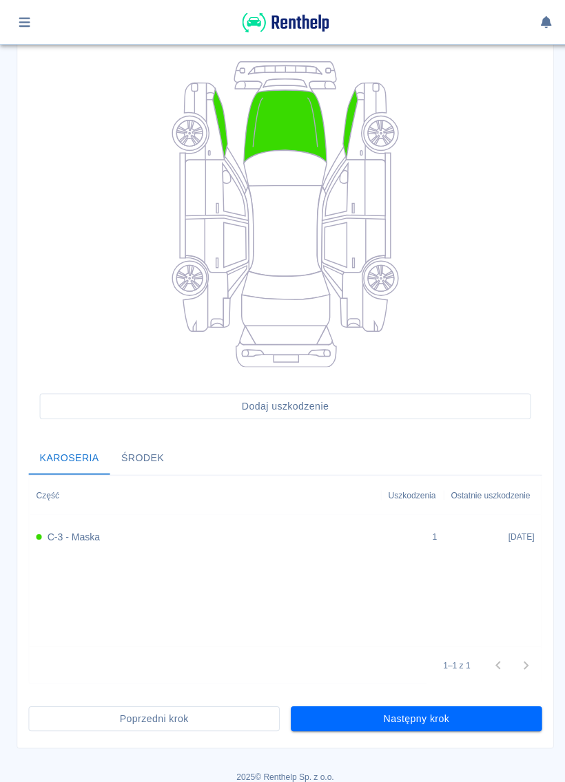
scroll to position [136, 0]
click at [492, 534] on button "Następny krok" at bounding box center [412, 712] width 249 height 25
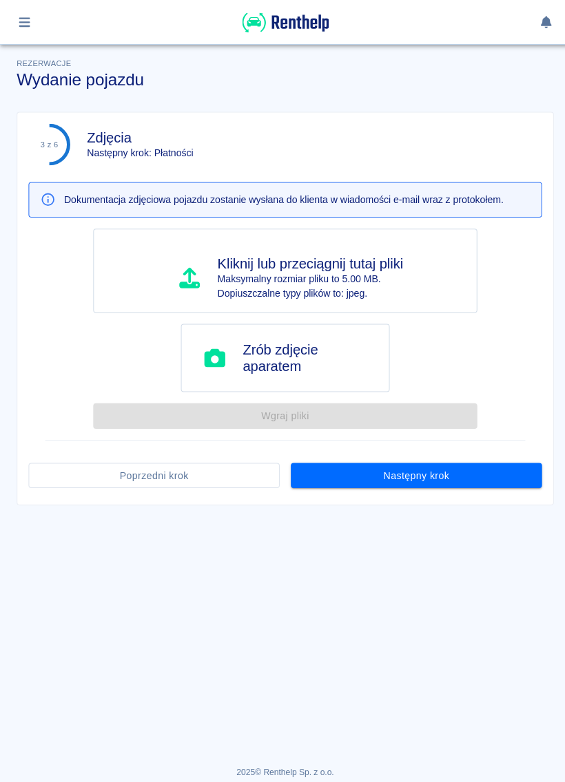
scroll to position [0, 0]
click at [488, 470] on button "Następny krok" at bounding box center [412, 471] width 249 height 25
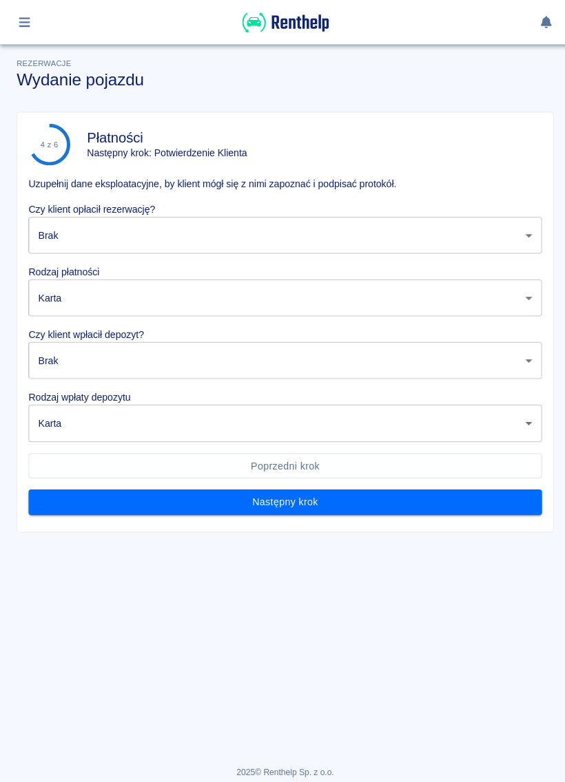
click at [488, 233] on body "Używamy plików Cookies, by zapewnić Ci najlepsze możliwe doświadczenie. Aby dow…" at bounding box center [282, 391] width 565 height 782
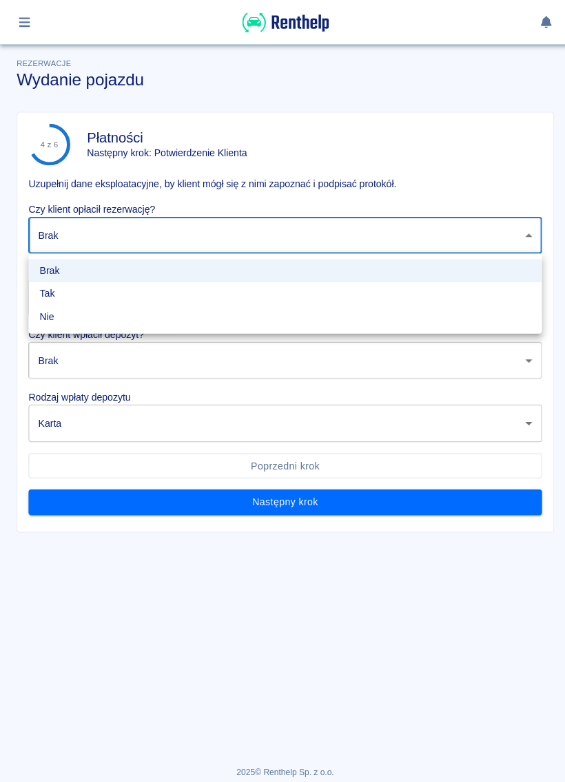
click at [451, 273] on li "Brak" at bounding box center [282, 268] width 508 height 23
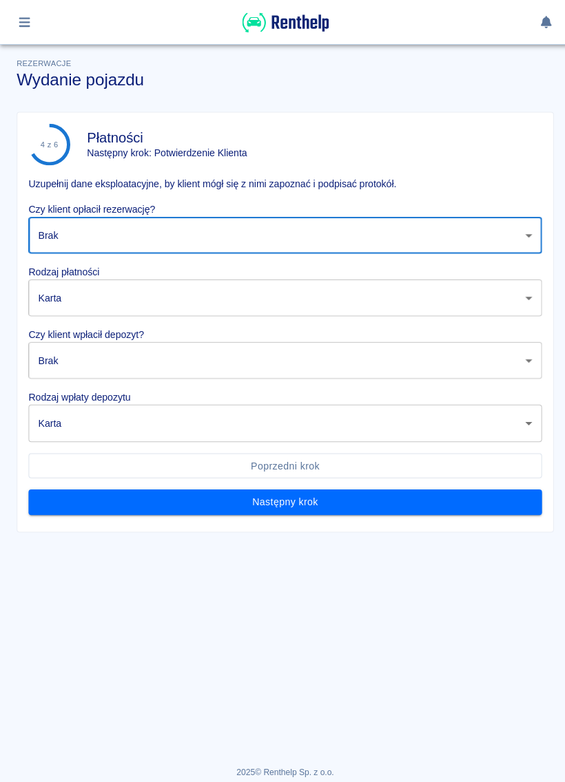
click at [248, 231] on body "Używamy plików Cookies, by zapewnić Ci najlepsze możliwe doświadczenie. Aby dow…" at bounding box center [282, 391] width 565 height 782
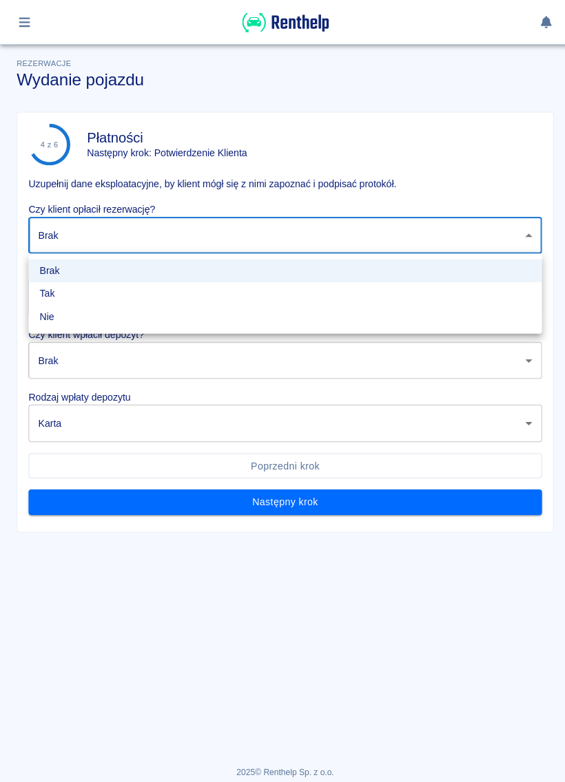
click at [103, 306] on li "Nie" at bounding box center [282, 313] width 508 height 23
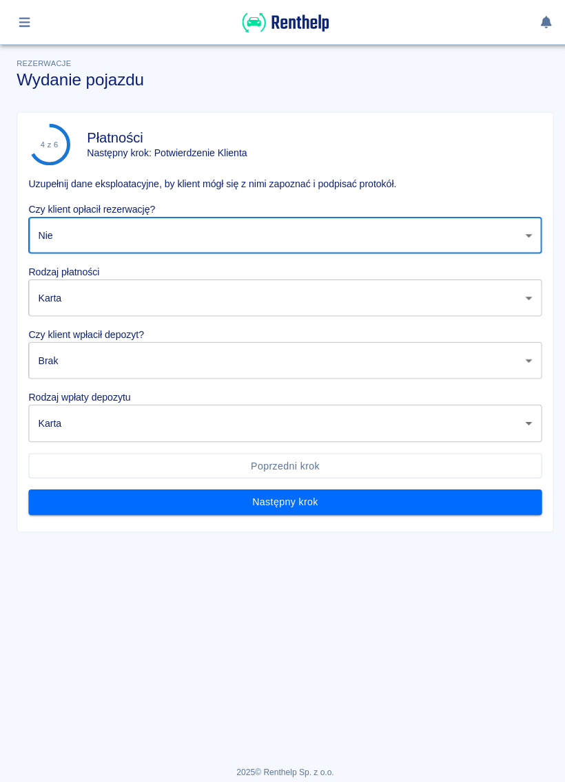
click at [183, 239] on body "Używamy plików Cookies, by zapewnić Ci najlepsze możliwe doświadczenie. Aby dow…" at bounding box center [282, 391] width 565 height 782
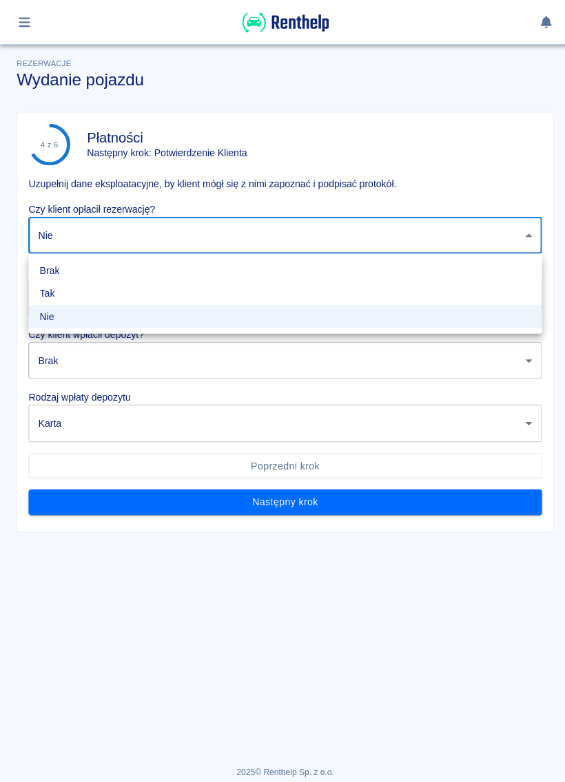
click at [101, 298] on li "Tak" at bounding box center [282, 291] width 508 height 23
type input "true"
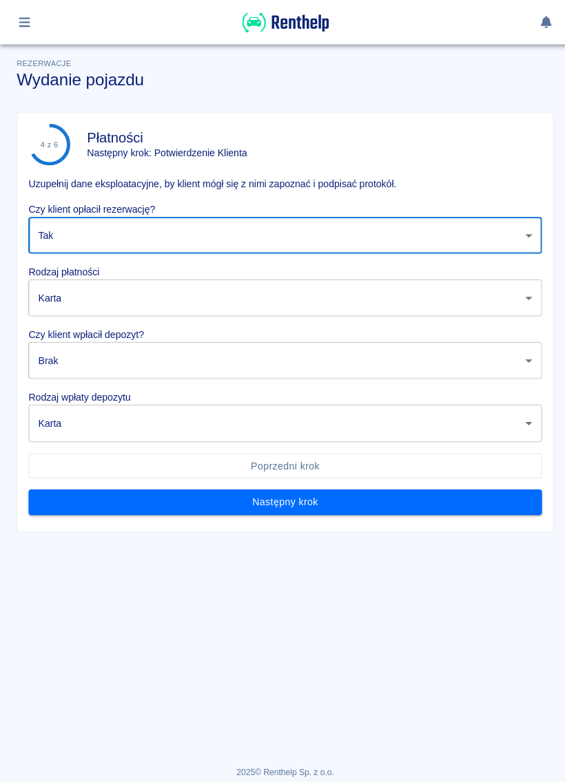
click at [163, 311] on body "Używamy plików Cookies, by zapewnić Ci najlepsze możliwe doświadczenie. Aby dow…" at bounding box center [282, 391] width 565 height 782
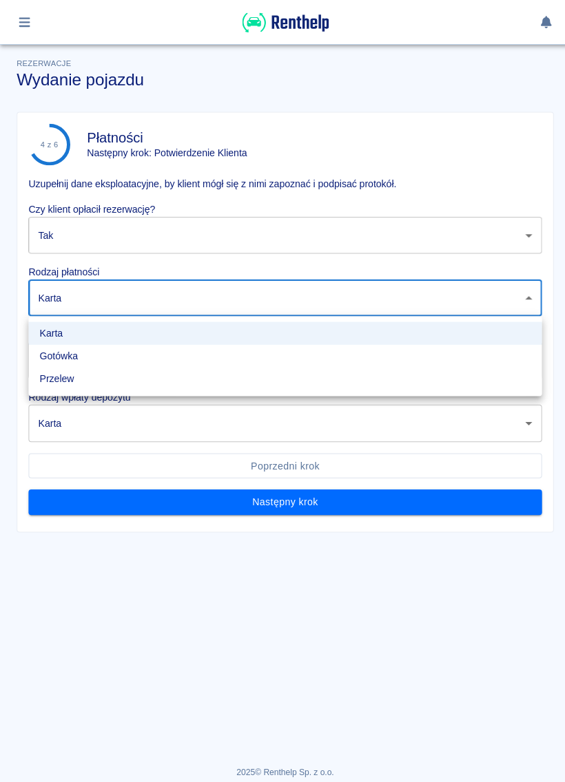
click at [114, 363] on li "Gotówka" at bounding box center [282, 353] width 508 height 23
type input "cash"
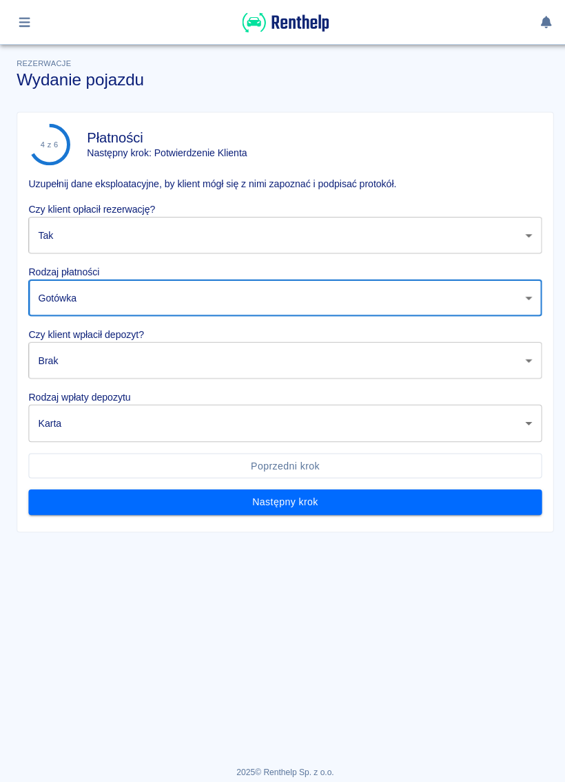
click at [180, 346] on body "Używamy plików Cookies, by zapewnić Ci najlepsze możliwe doświadczenie. Aby dow…" at bounding box center [282, 391] width 565 height 782
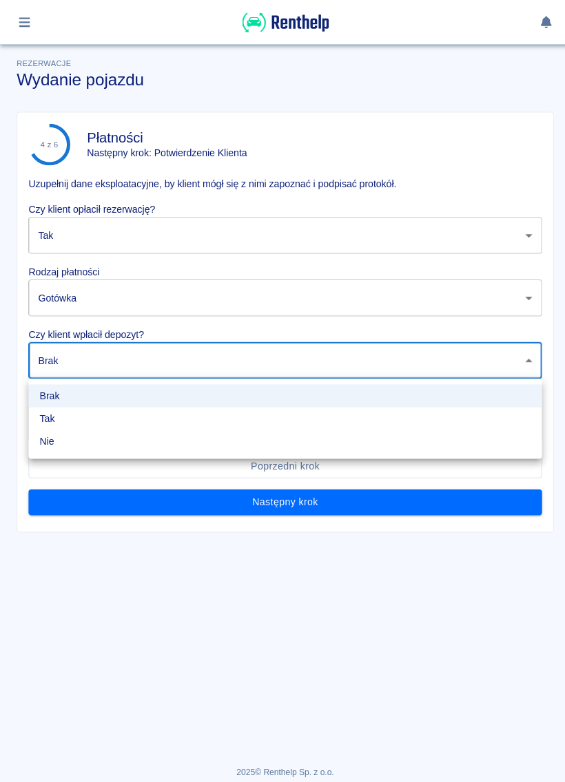
click at [85, 426] on li "Nie" at bounding box center [282, 437] width 508 height 23
type input "false"
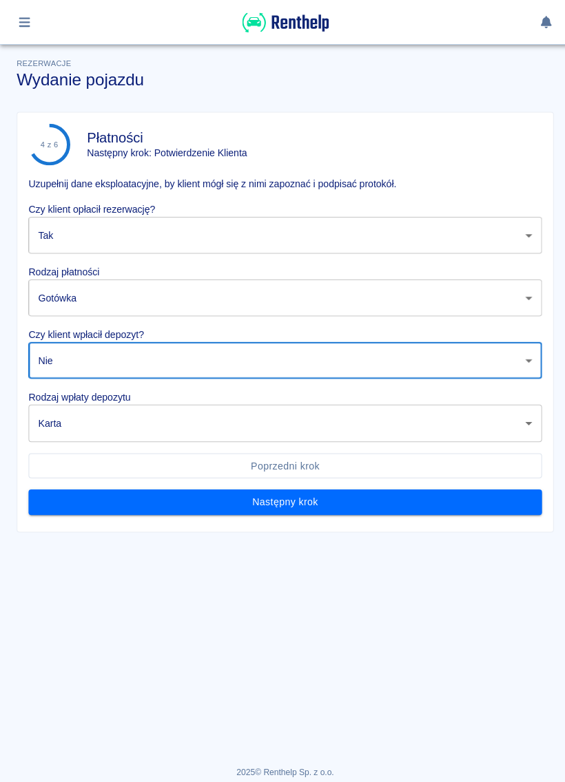
click at [145, 430] on body "Używamy plików Cookies, by zapewnić Ci najlepsze możliwe doświadczenie. Aby dow…" at bounding box center [282, 391] width 565 height 782
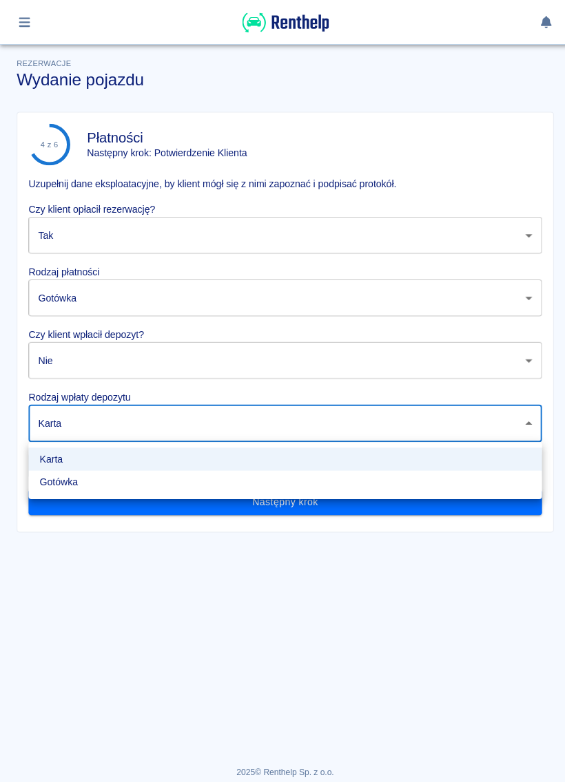
click at [93, 486] on li "Gotówka" at bounding box center [282, 477] width 508 height 23
type input "cash"
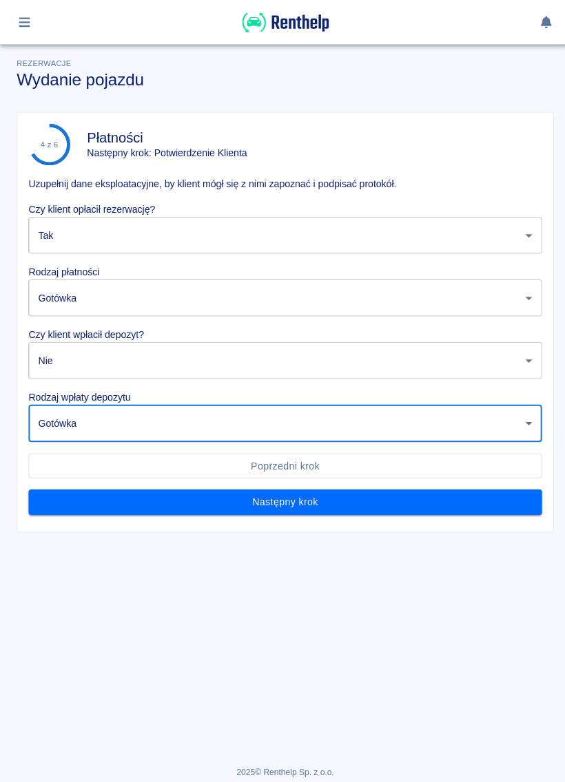
click at [373, 505] on button "Następny krok" at bounding box center [282, 497] width 508 height 25
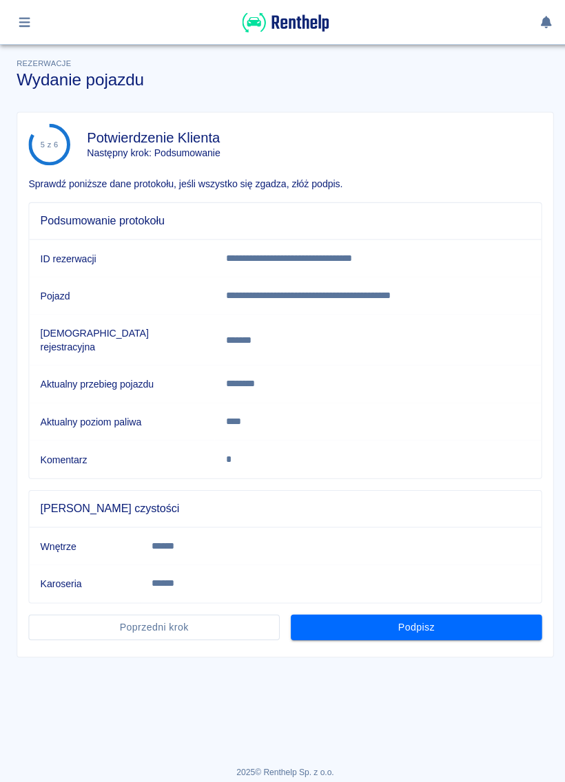
click at [495, 534] on button "Podpisz" at bounding box center [412, 621] width 249 height 25
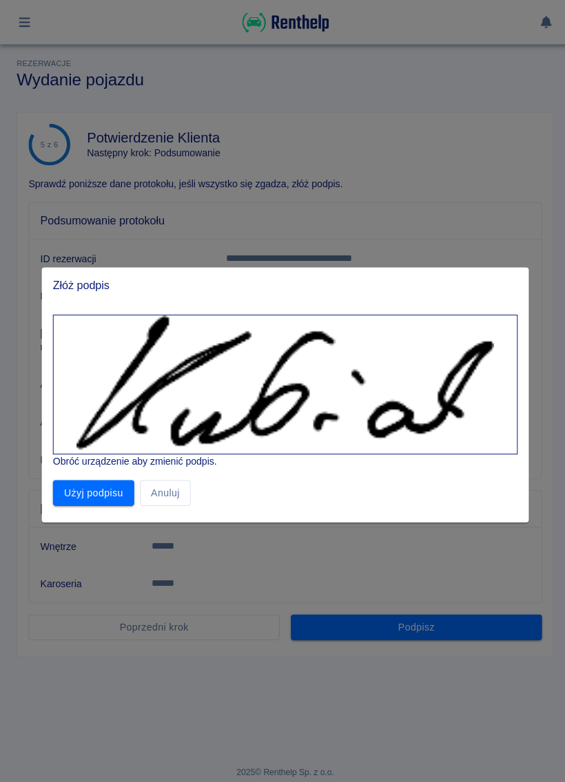
click at [113, 492] on button "Użyj podpisu" at bounding box center [92, 488] width 81 height 25
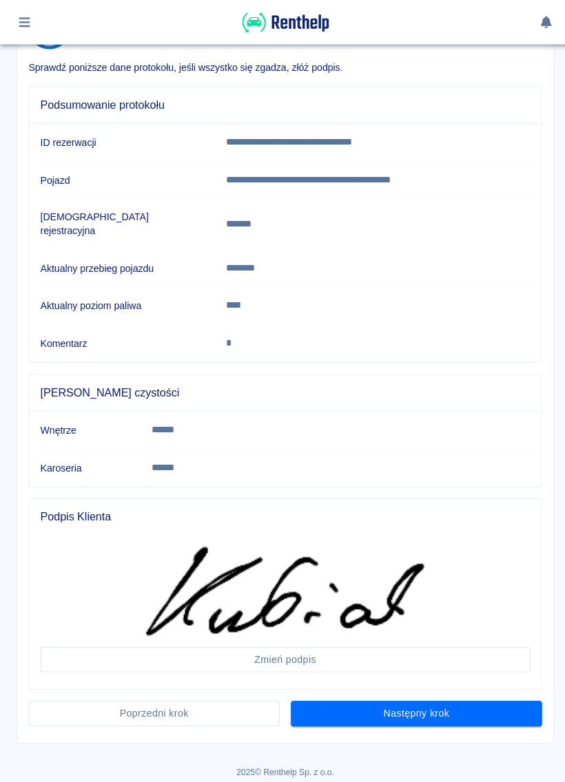
scroll to position [101, 0]
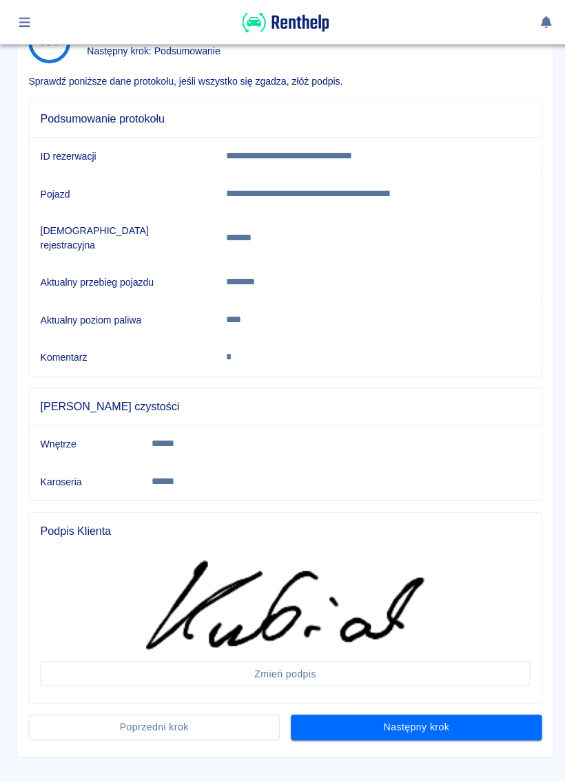
click at [492, 534] on button "Następny krok" at bounding box center [412, 720] width 249 height 25
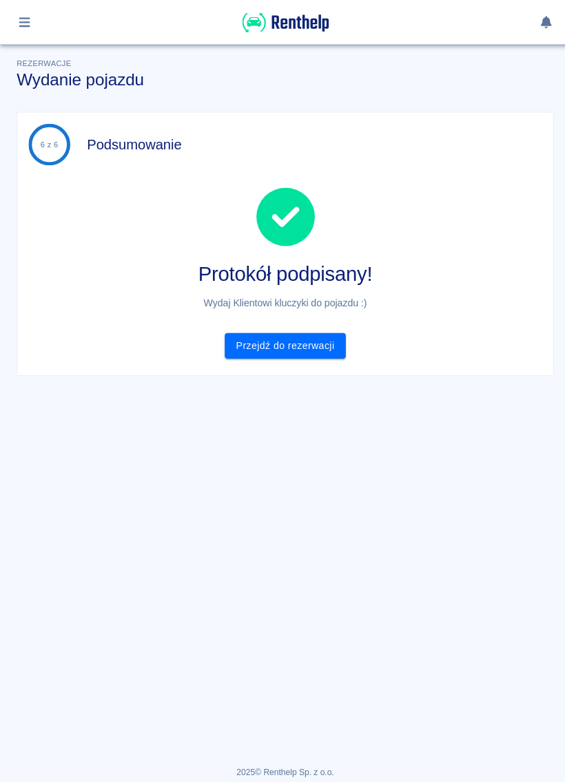
scroll to position [0, 0]
